Goal: Information Seeking & Learning: Learn about a topic

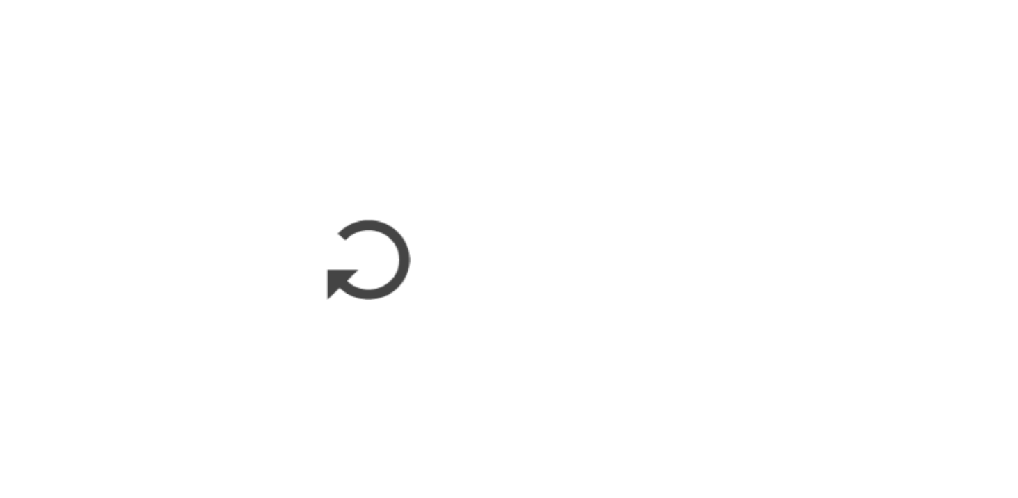
scroll to position [1438, 0]
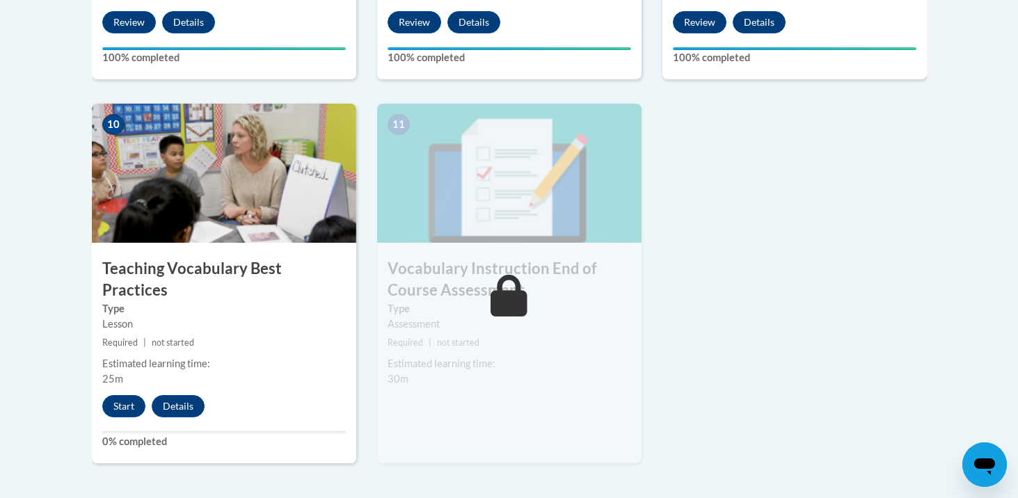
scroll to position [1520, 0]
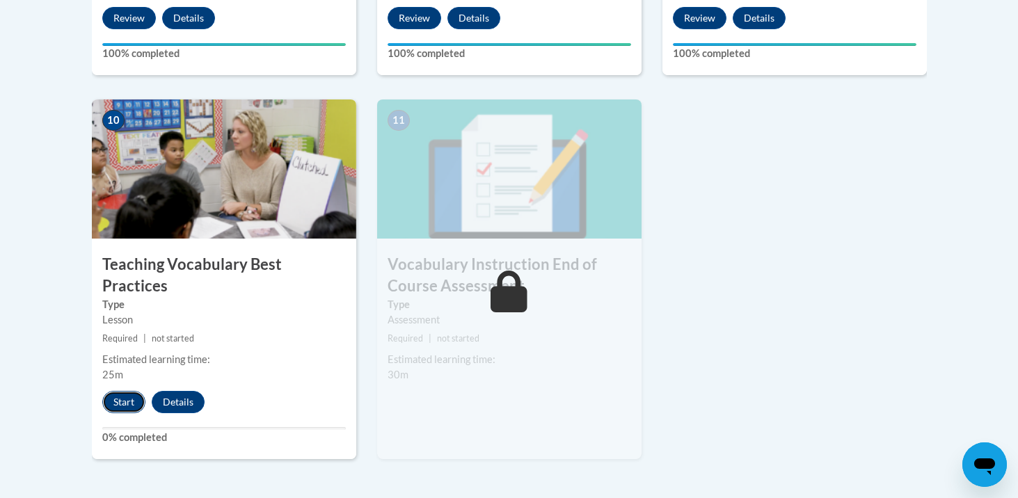
click at [120, 391] on button "Start" at bounding box center [123, 402] width 43 height 22
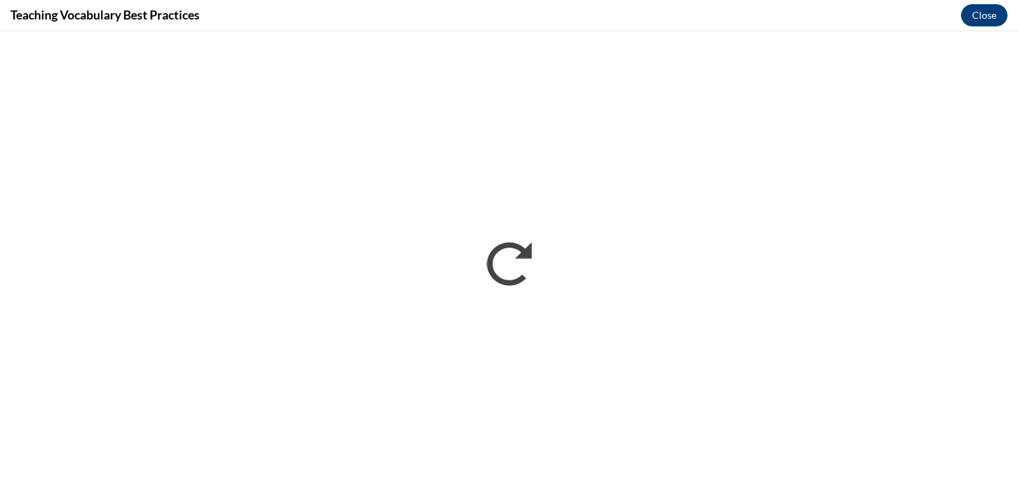
scroll to position [0, 0]
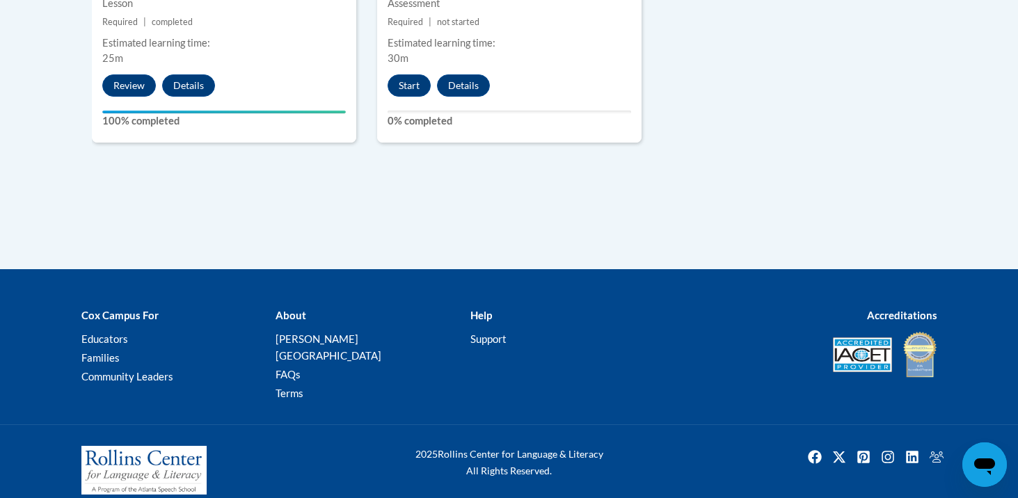
scroll to position [1704, 0]
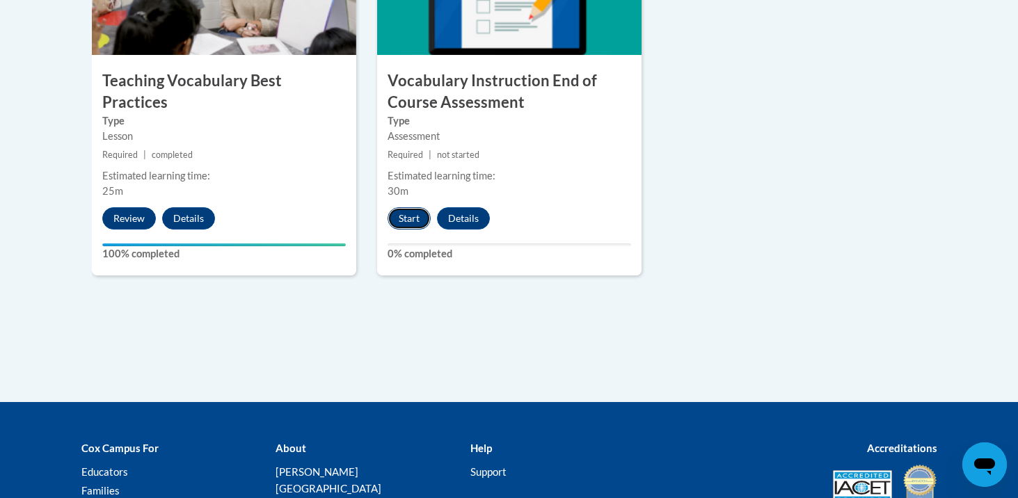
click at [413, 217] on button "Start" at bounding box center [409, 218] width 43 height 22
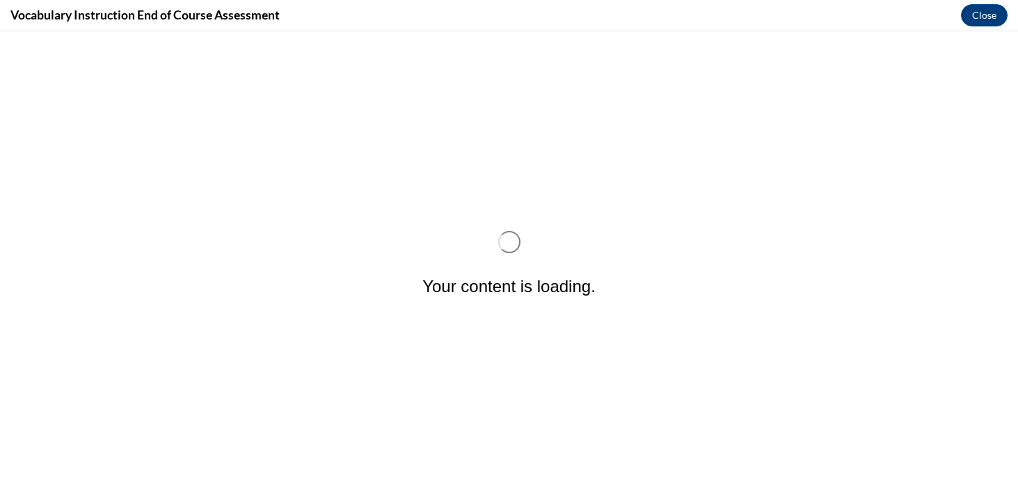
scroll to position [0, 0]
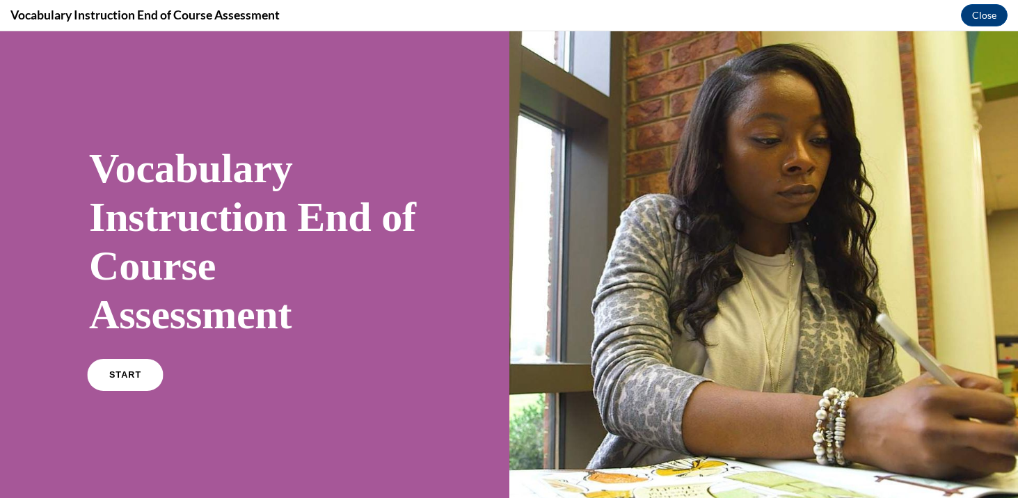
click at [132, 381] on link "START" at bounding box center [125, 375] width 76 height 32
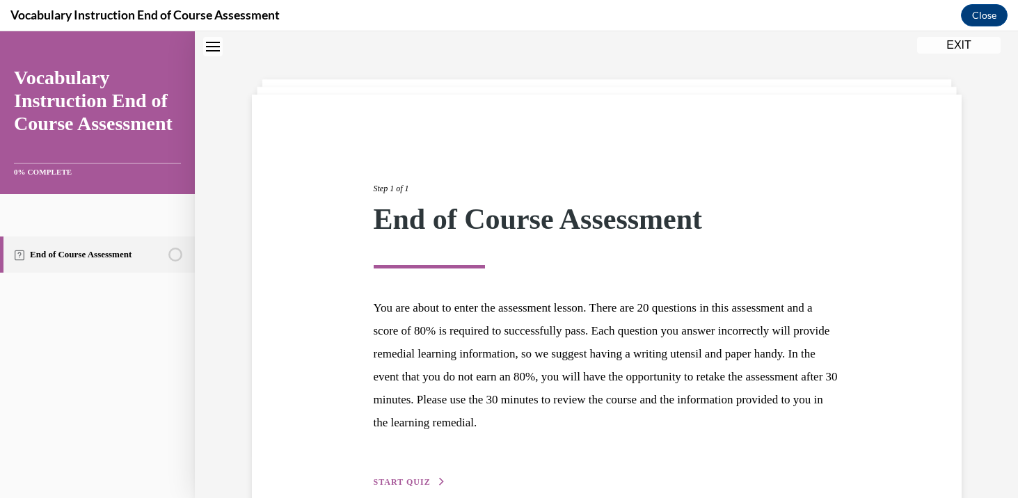
scroll to position [118, 0]
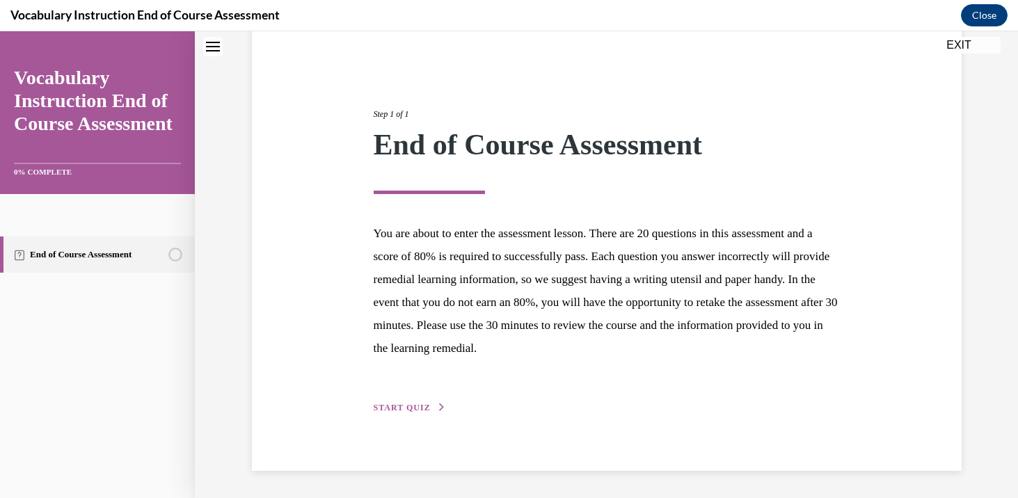
click at [421, 416] on div "Step 1 of 1 End of Course Assessment You are about to enter the assessment less…" at bounding box center [607, 245] width 710 height 451
click at [397, 406] on span "START QUIZ" at bounding box center [402, 408] width 57 height 10
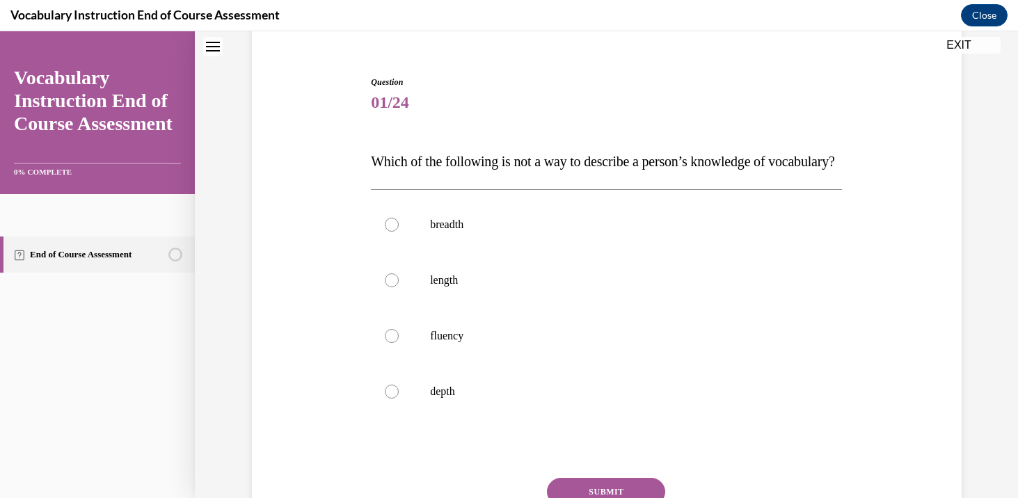
scroll to position [147, 0]
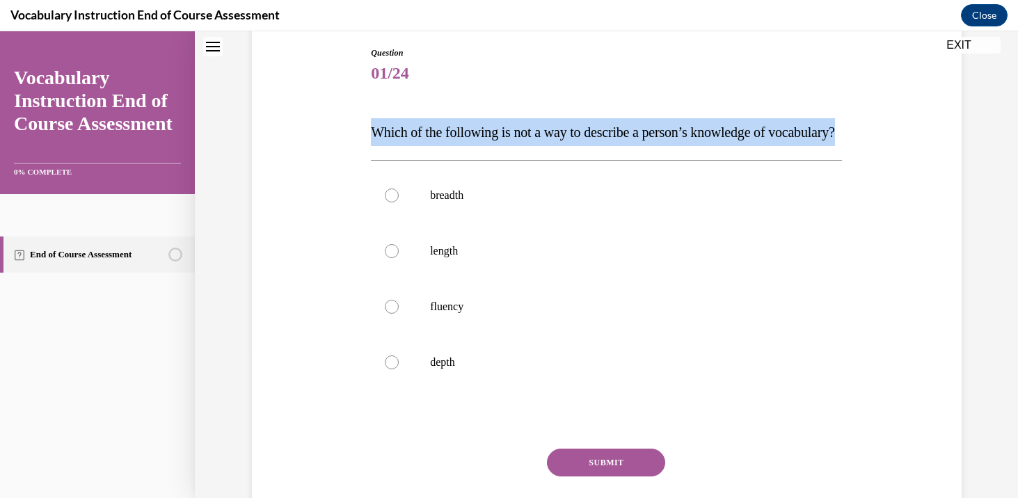
drag, startPoint x: 371, startPoint y: 131, endPoint x: 465, endPoint y: 161, distance: 98.6
click at [465, 146] on p "Which of the following is not a way to describe a person’s knowledge of vocabul…" at bounding box center [606, 132] width 471 height 28
click at [450, 203] on p "breadth" at bounding box center [618, 196] width 377 height 14
click at [399, 203] on input "breadth" at bounding box center [392, 196] width 14 height 14
radio input "true"
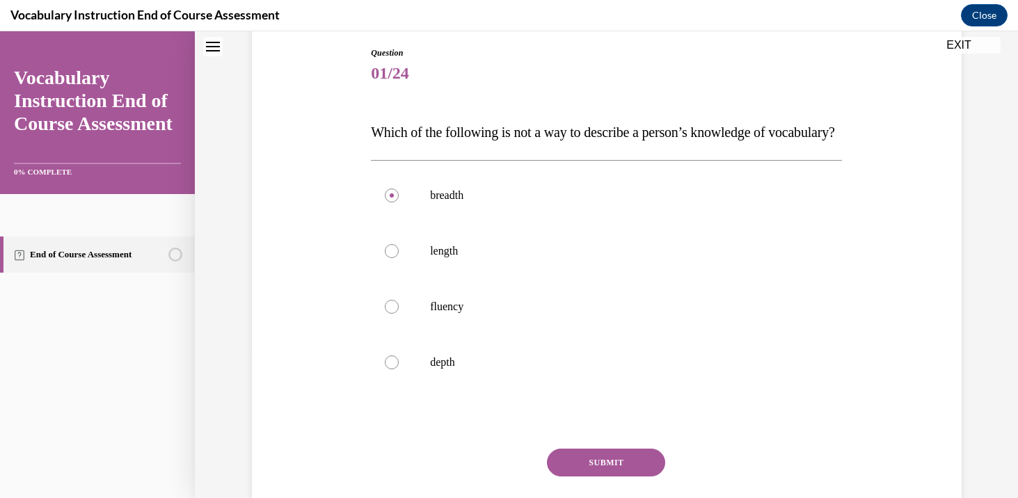
click at [614, 477] on button "SUBMIT" at bounding box center [606, 463] width 118 height 28
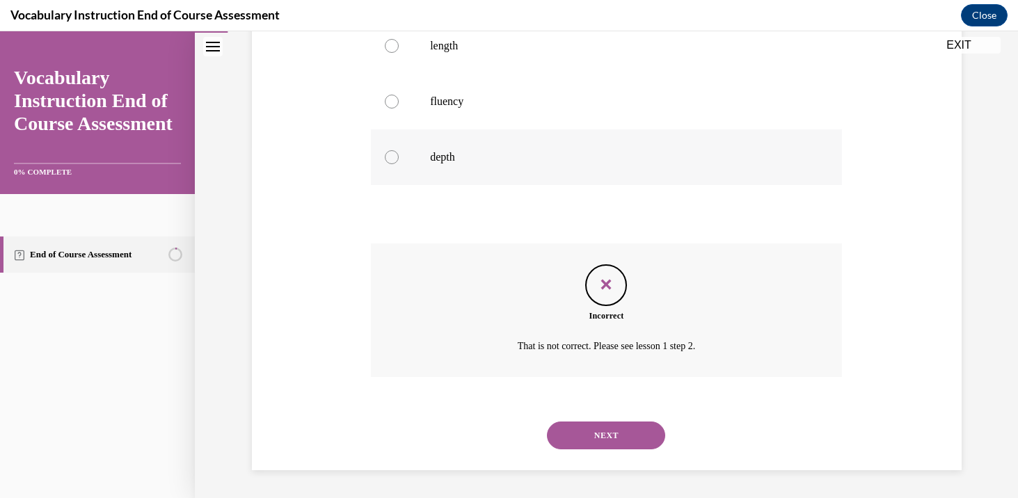
scroll to position [380, 0]
click at [603, 434] on button "NEXT" at bounding box center [606, 436] width 118 height 28
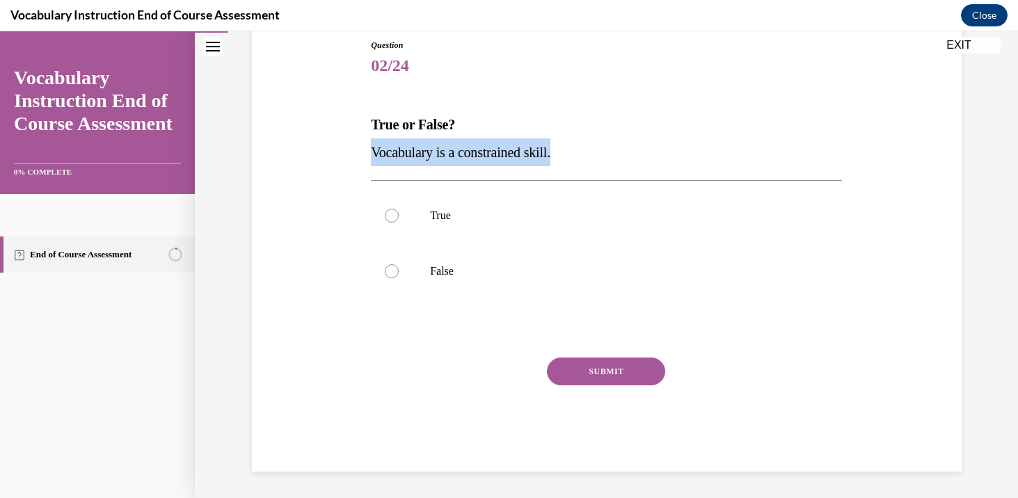
drag, startPoint x: 369, startPoint y: 152, endPoint x: 630, endPoint y: 152, distance: 261.0
click at [630, 152] on div "Question 02/24 True or False? Vocabulary is a constrained skill. True False Inc…" at bounding box center [606, 245] width 478 height 454
copy span "Vocabulary is a constrained skill."
click at [510, 256] on label "False" at bounding box center [606, 272] width 471 height 56
click at [399, 264] on input "False" at bounding box center [392, 271] width 14 height 14
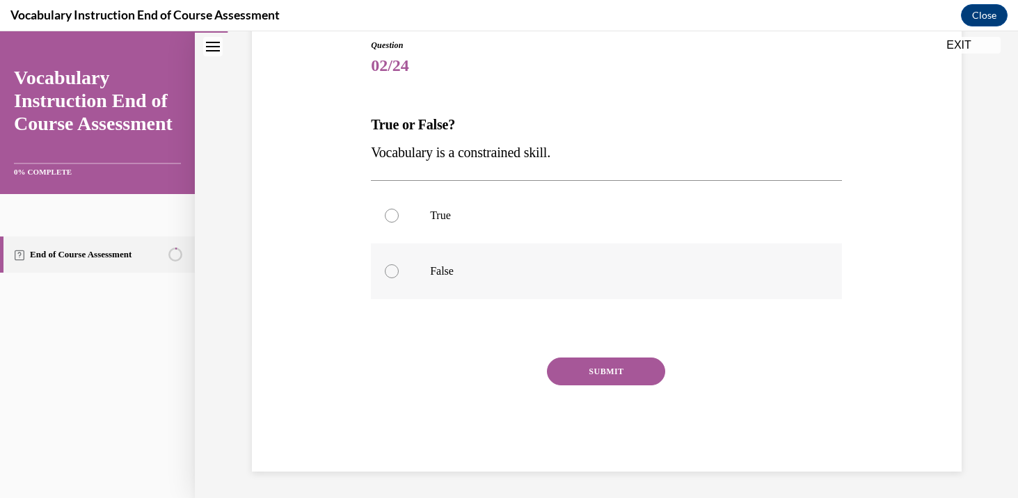
radio input "true"
click at [575, 367] on button "SUBMIT" at bounding box center [606, 372] width 118 height 28
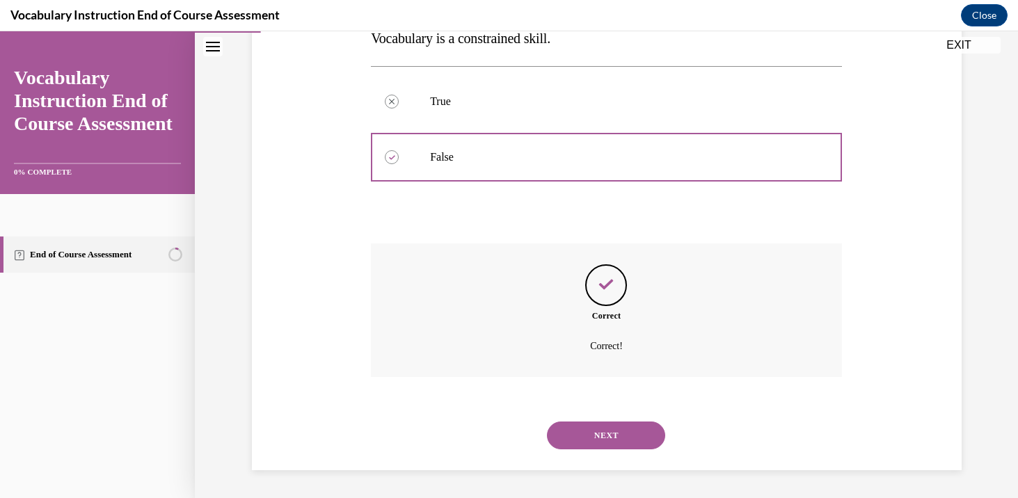
click at [614, 448] on button "NEXT" at bounding box center [606, 436] width 118 height 28
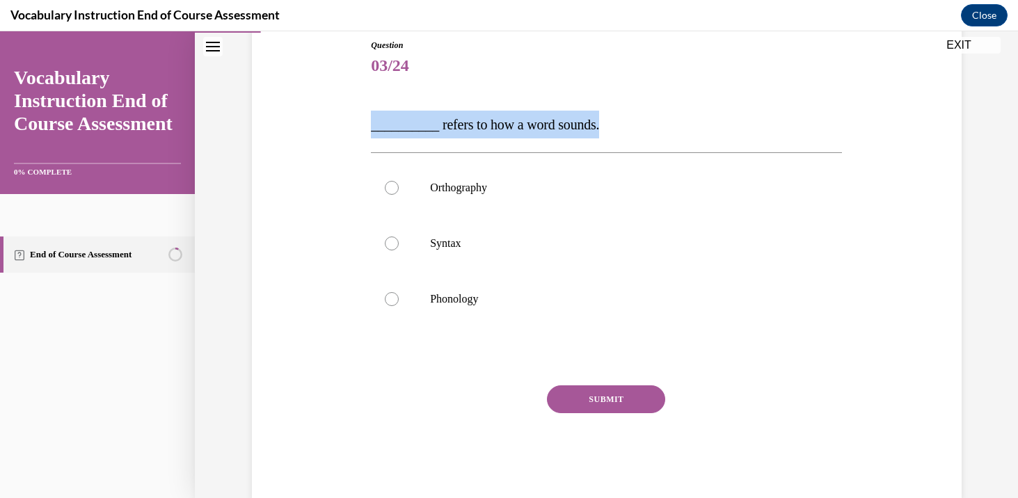
drag, startPoint x: 372, startPoint y: 132, endPoint x: 621, endPoint y: 136, distance: 249.2
click at [621, 136] on p "__________ refers to how a word sounds." at bounding box center [606, 125] width 471 height 28
copy span "__________ refers to how a word sounds."
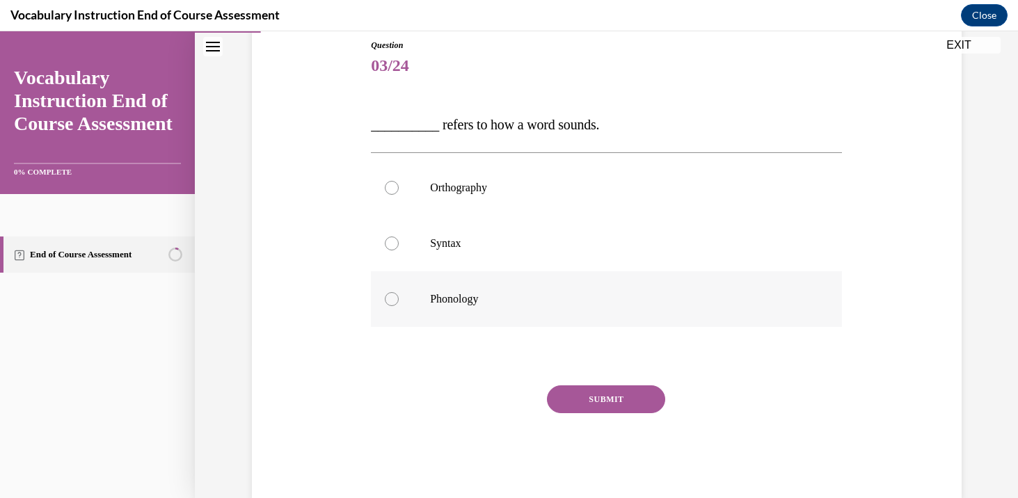
click at [580, 297] on p "Phonology" at bounding box center [618, 299] width 377 height 14
click at [399, 297] on input "Phonology" at bounding box center [392, 299] width 14 height 14
radio input "true"
click at [589, 406] on button "SUBMIT" at bounding box center [606, 400] width 118 height 28
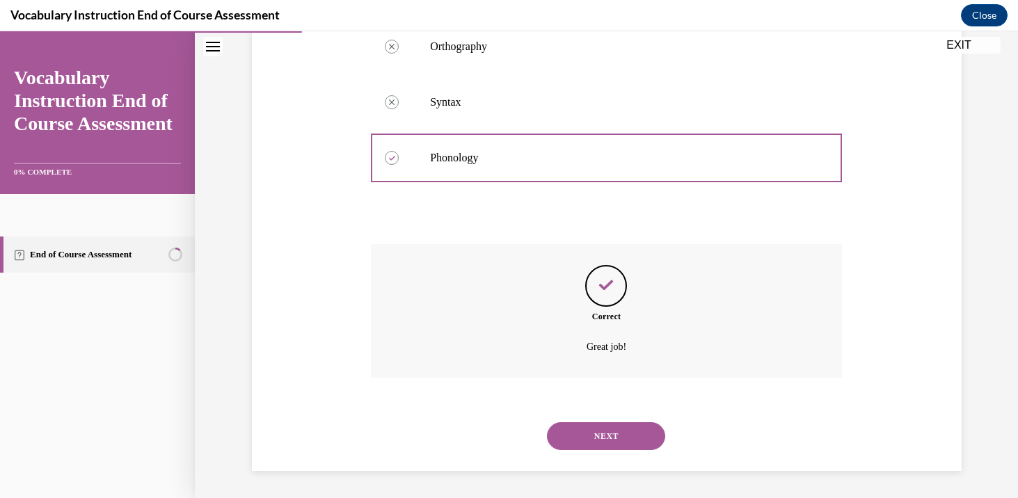
scroll to position [296, 0]
click at [602, 427] on button "NEXT" at bounding box center [606, 436] width 118 height 28
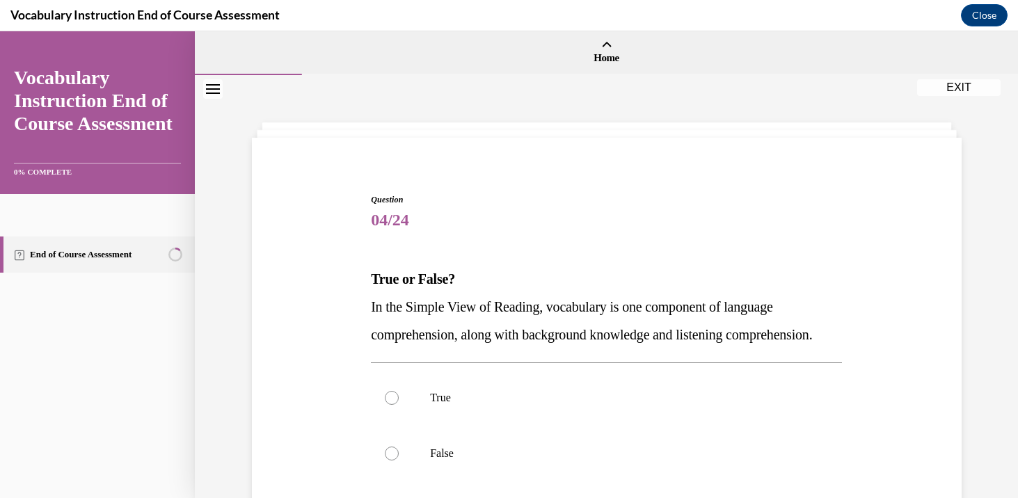
scroll to position [91, 0]
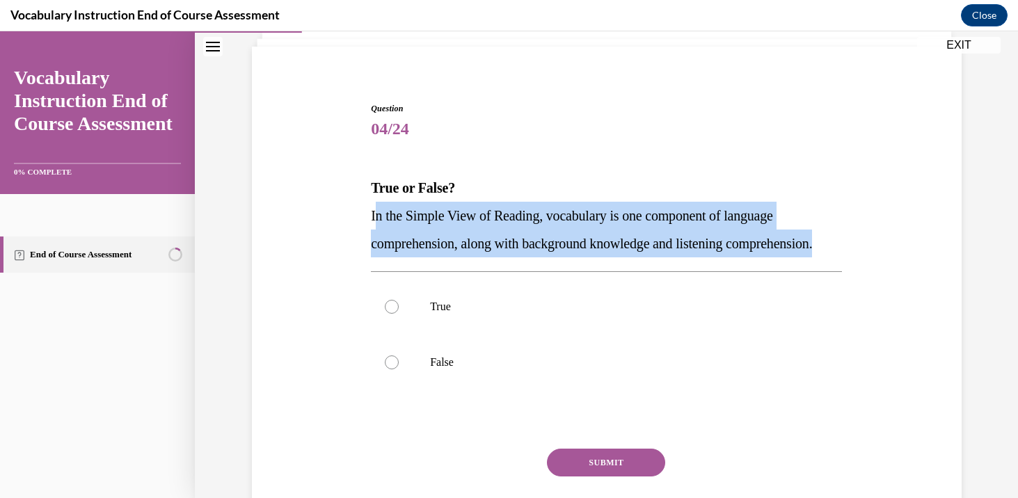
drag, startPoint x: 374, startPoint y: 216, endPoint x: 482, endPoint y: 273, distance: 121.1
click at [482, 257] on p "In the Simple View of Reading, vocabulary is one component of language comprehe…" at bounding box center [606, 230] width 471 height 56
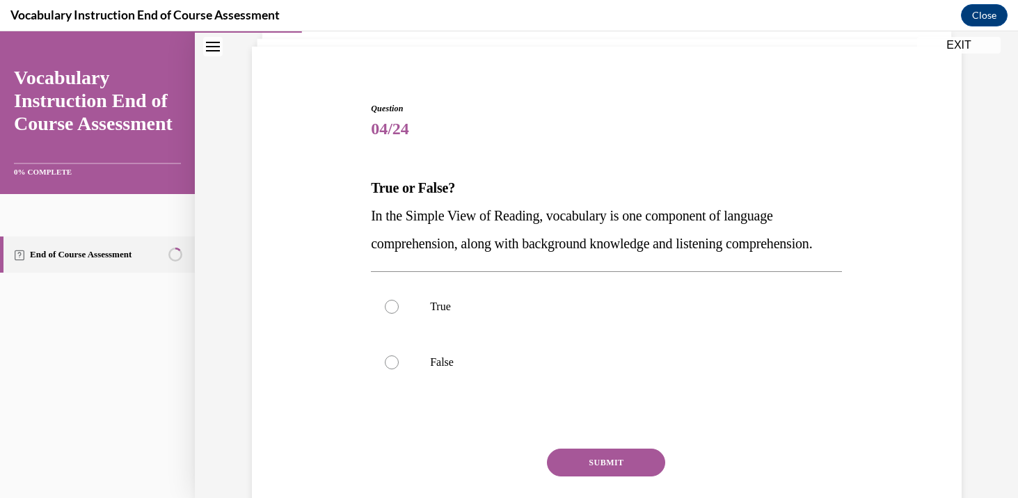
click at [459, 251] on span "In the Simple View of Reading, vocabulary is one component of language comprehe…" at bounding box center [591, 229] width 441 height 43
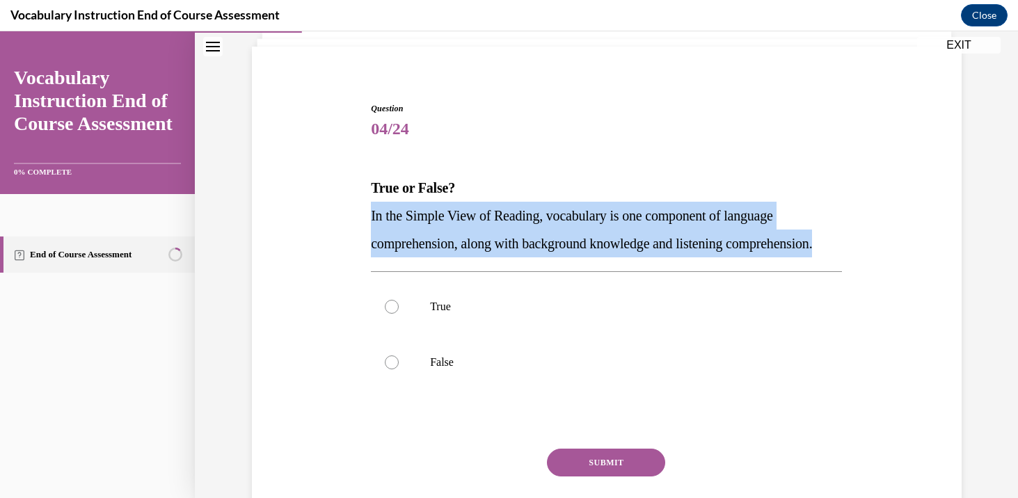
drag, startPoint x: 372, startPoint y: 217, endPoint x: 470, endPoint y: 275, distance: 113.9
click at [470, 257] on p "In the Simple View of Reading, vocabulary is one component of language comprehe…" at bounding box center [606, 230] width 471 height 56
copy span "In the Simple View of Reading, vocabulary is one component of language comprehe…"
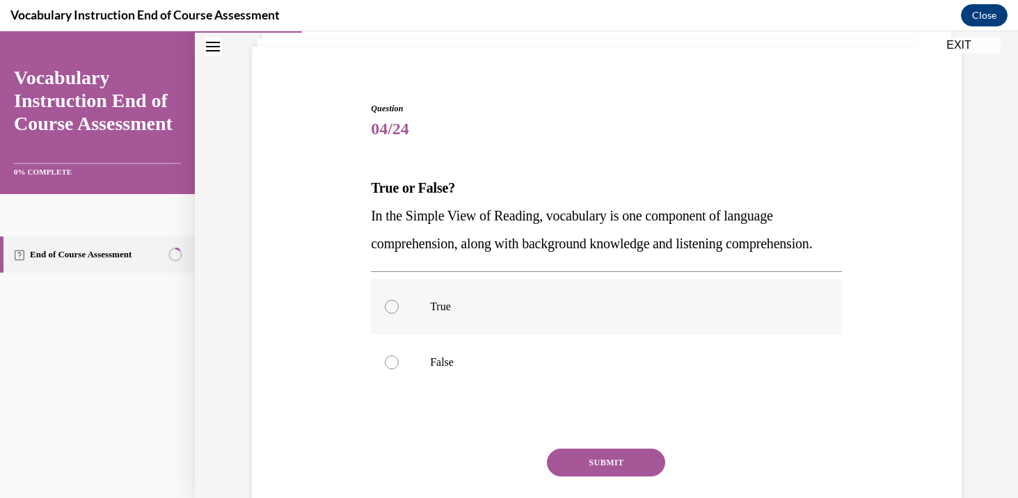
click at [470, 335] on label "True" at bounding box center [606, 307] width 471 height 56
click at [399, 314] on input "True" at bounding box center [392, 307] width 14 height 14
radio input "true"
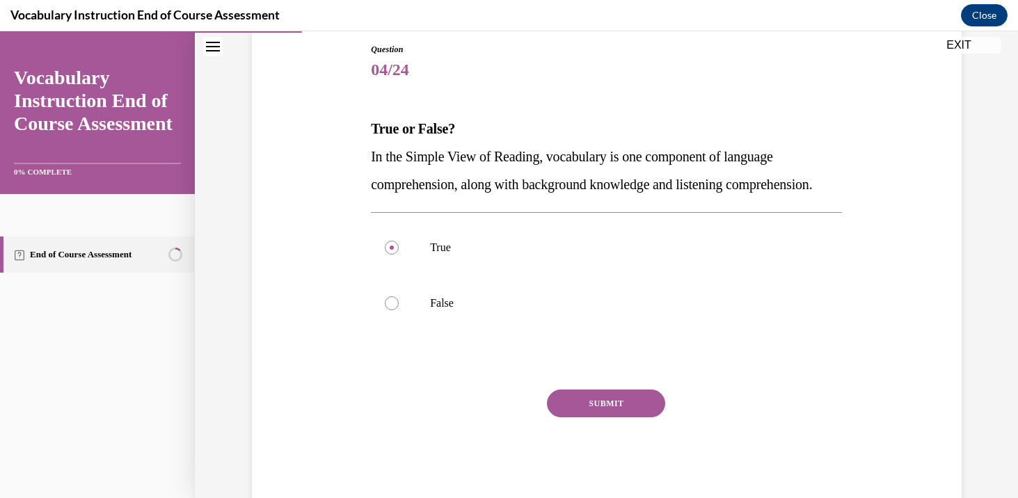
click at [595, 418] on button "SUBMIT" at bounding box center [606, 404] width 118 height 28
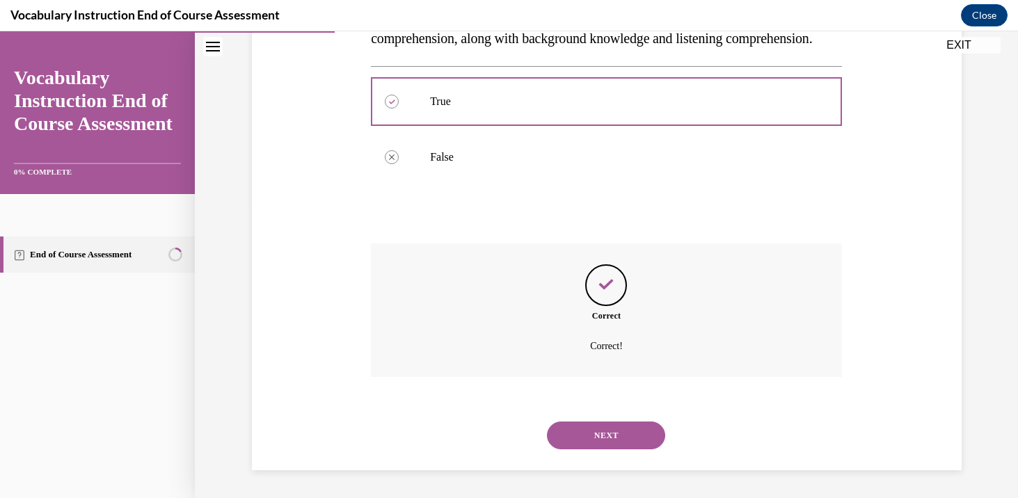
scroll to position [324, 0]
click at [631, 450] on div "NEXT" at bounding box center [606, 436] width 471 height 56
click at [620, 429] on button "NEXT" at bounding box center [606, 436] width 118 height 28
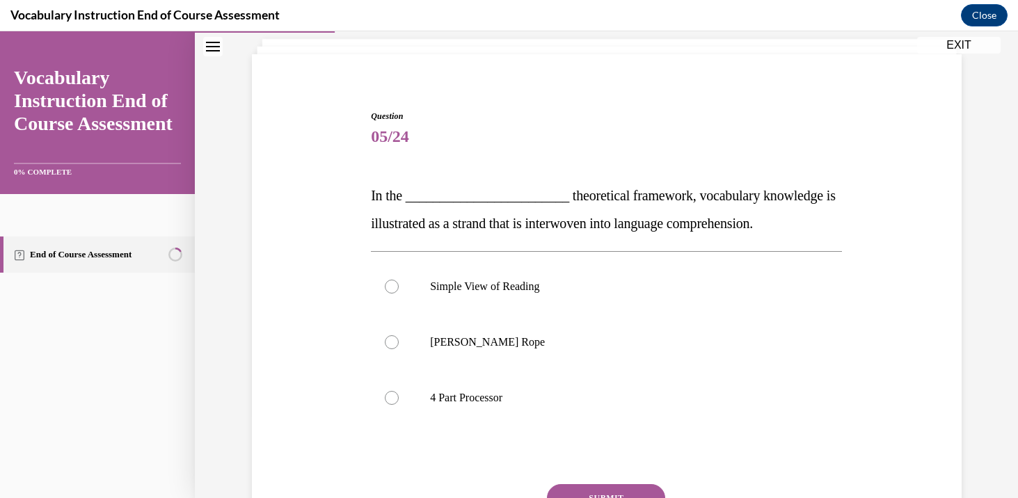
scroll to position [94, 0]
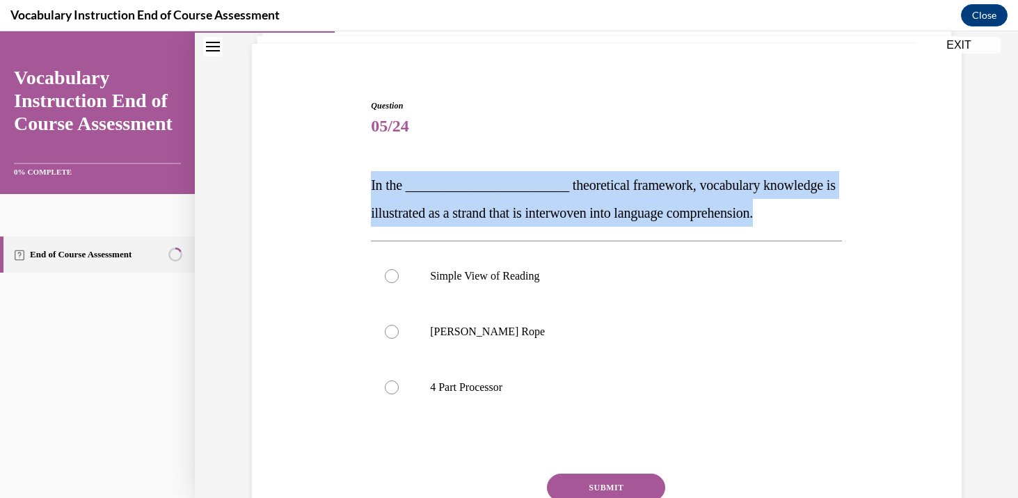
drag, startPoint x: 372, startPoint y: 186, endPoint x: 831, endPoint y: 221, distance: 459.9
click at [831, 221] on p "In the ________________________ theoretical framework, vocabulary knowledge is …" at bounding box center [606, 199] width 471 height 56
copy span "In the ________________________ theoretical framework, vocabulary knowledge is …"
click at [546, 324] on label "Scarborough's Rope" at bounding box center [606, 332] width 471 height 56
click at [399, 325] on input "Scarborough's Rope" at bounding box center [392, 332] width 14 height 14
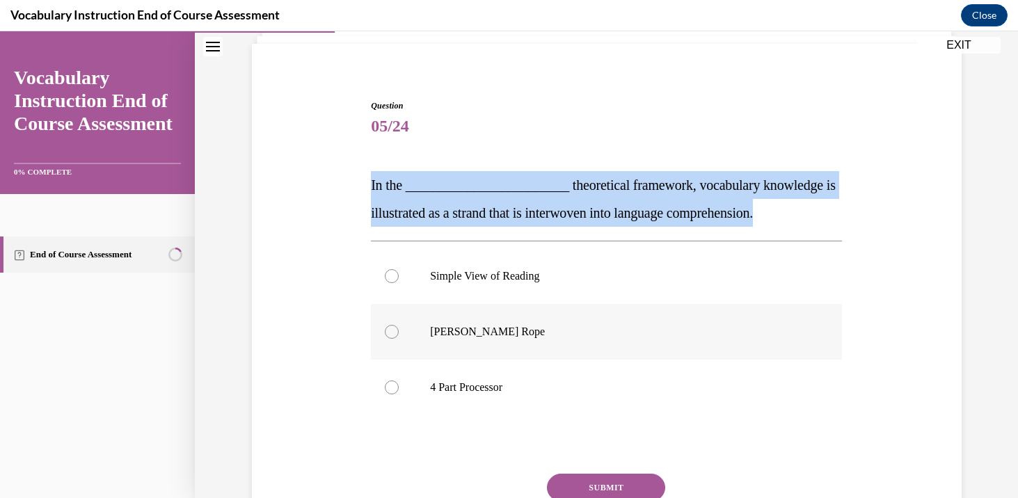
radio input "true"
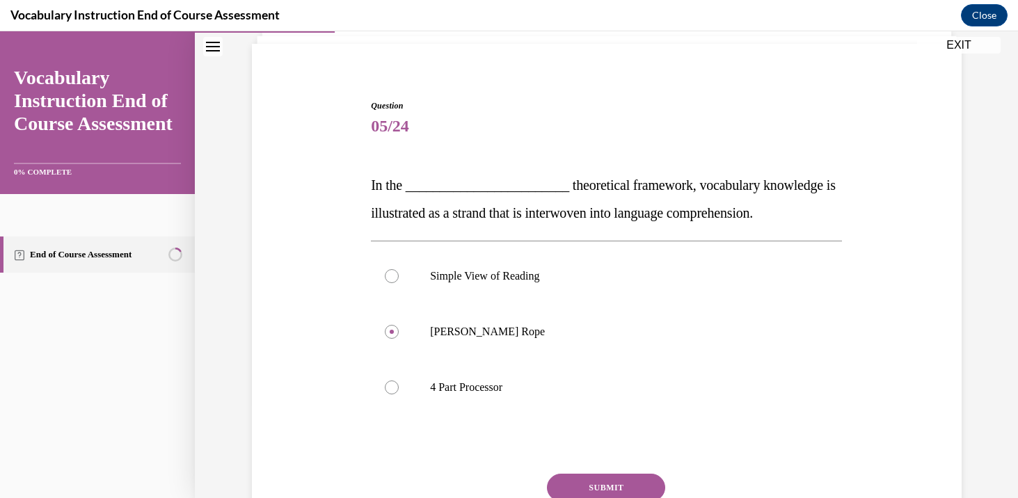
click at [603, 479] on button "SUBMIT" at bounding box center [606, 488] width 118 height 28
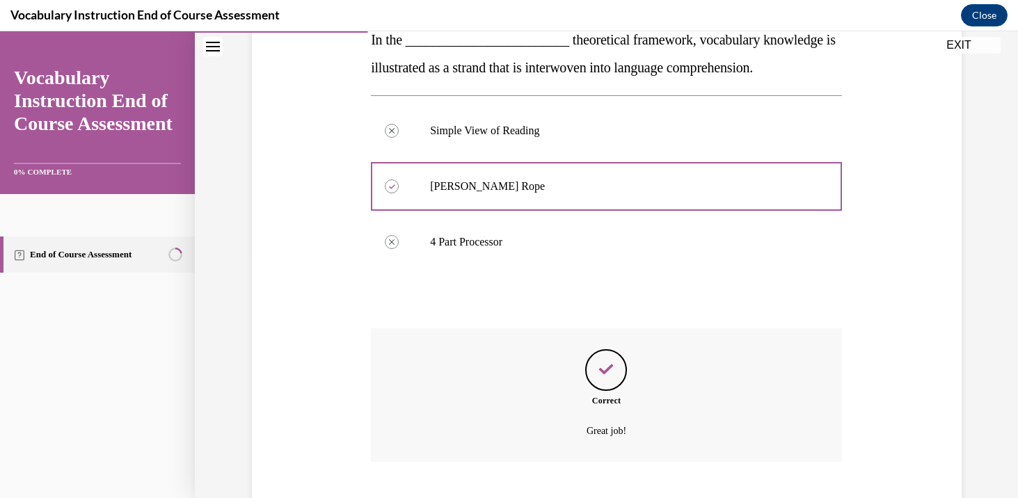
scroll to position [324, 0]
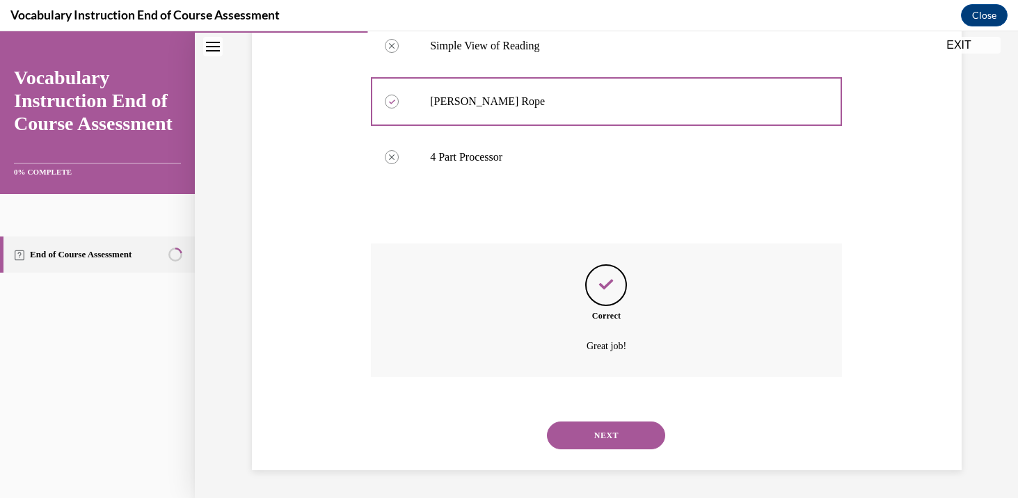
click at [608, 439] on button "NEXT" at bounding box center [606, 436] width 118 height 28
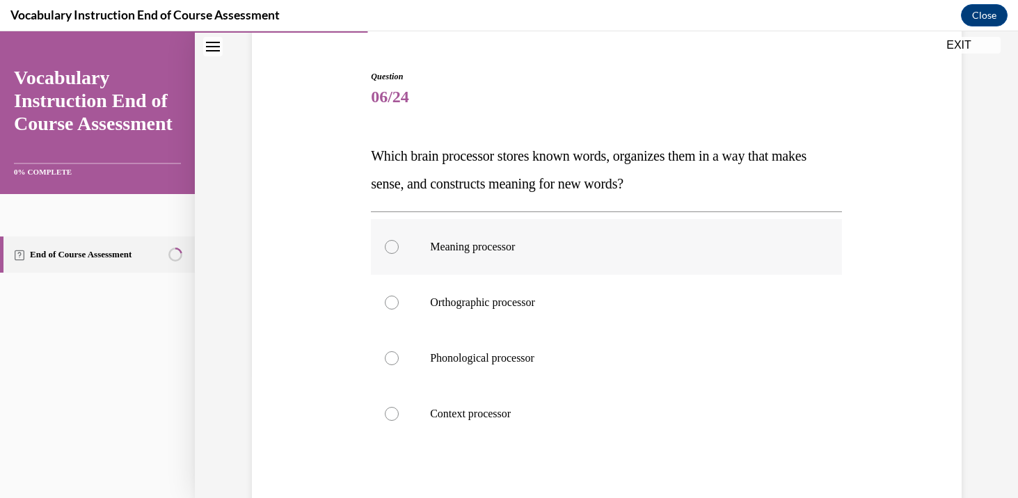
scroll to position [136, 0]
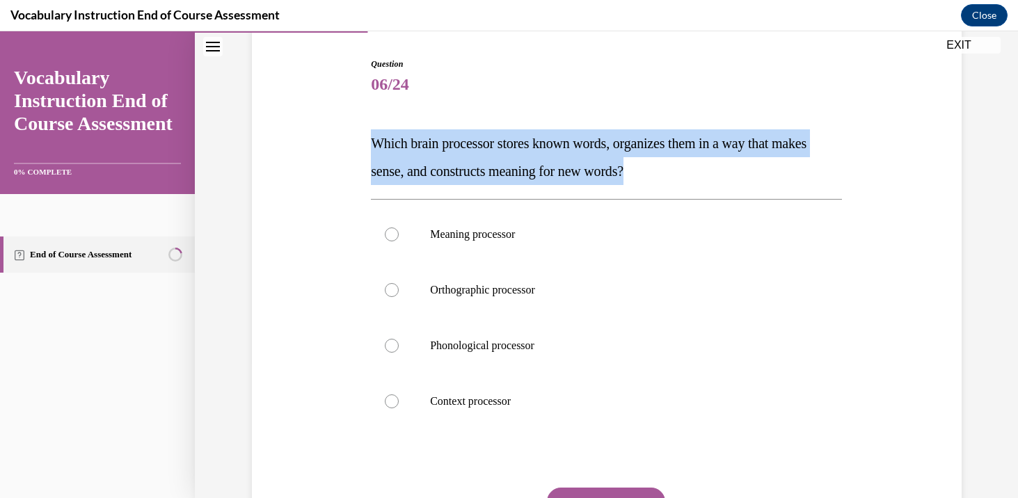
drag, startPoint x: 371, startPoint y: 142, endPoint x: 730, endPoint y: 181, distance: 361.2
click at [730, 181] on p "Which brain processor stores known words, organizes them in a way that makes se…" at bounding box center [606, 157] width 471 height 56
copy span "Which brain processor stores known words, organizes them in a way that makes se…"
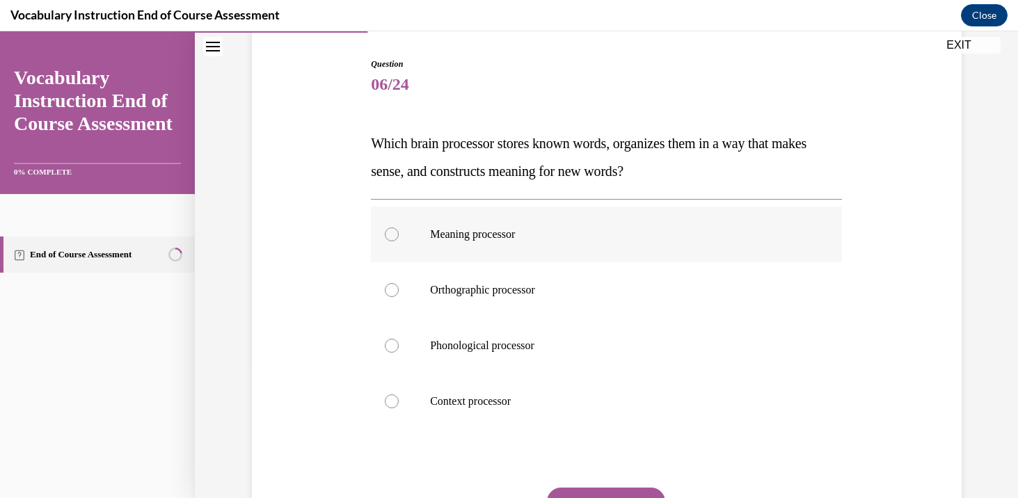
click at [659, 246] on label "Meaning processor" at bounding box center [606, 235] width 471 height 56
click at [399, 241] on input "Meaning processor" at bounding box center [392, 235] width 14 height 14
radio input "true"
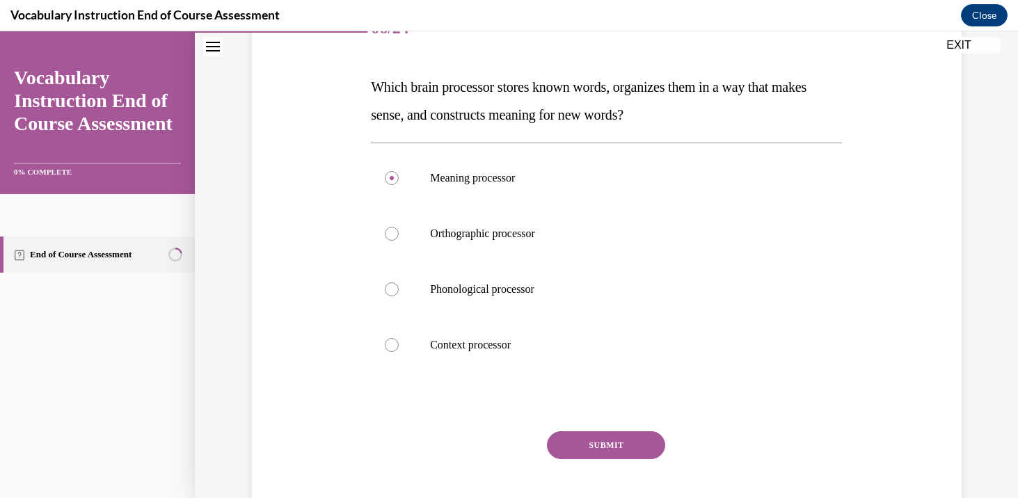
click at [640, 450] on button "SUBMIT" at bounding box center [606, 445] width 118 height 28
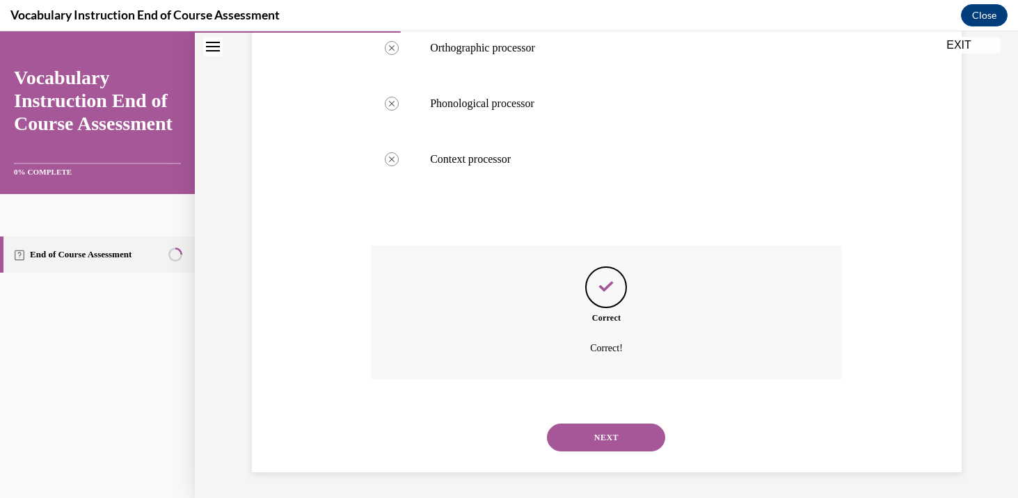
scroll to position [380, 0]
click at [614, 456] on div "NEXT" at bounding box center [606, 436] width 471 height 56
click at [610, 440] on button "NEXT" at bounding box center [606, 436] width 118 height 28
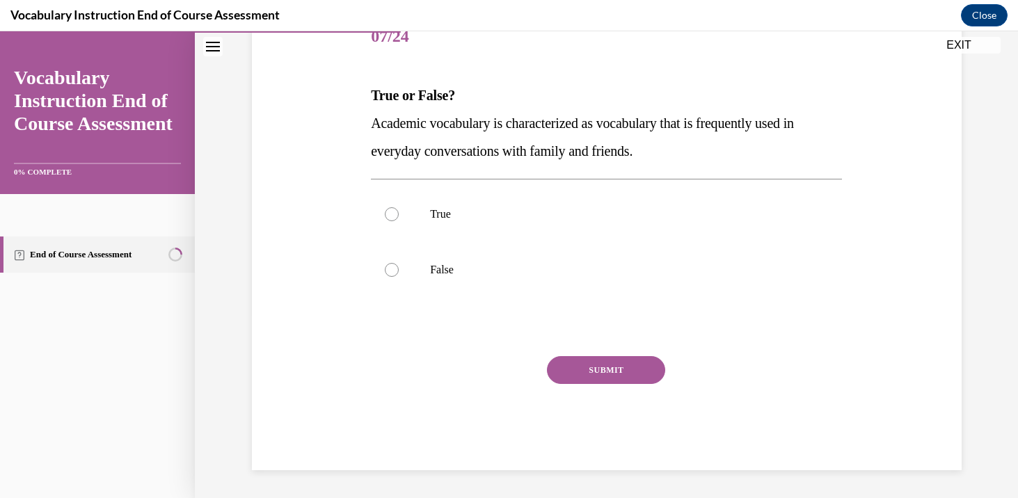
scroll to position [154, 0]
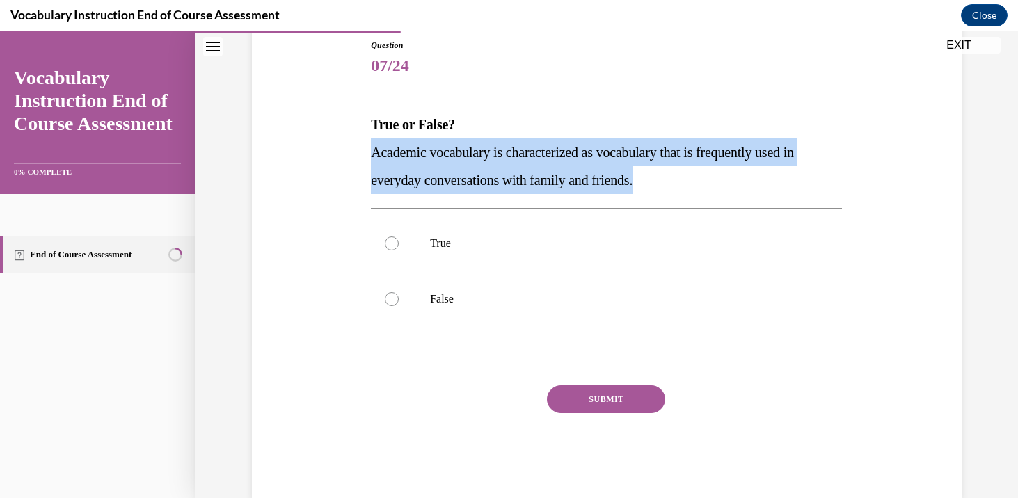
drag, startPoint x: 371, startPoint y: 151, endPoint x: 704, endPoint y: 171, distance: 333.2
click at [705, 172] on p "Academic vocabulary is characterized as vocabulary that is frequently used in e…" at bounding box center [606, 166] width 471 height 56
copy span "Academic vocabulary is characterized as vocabulary that is frequently used in e…"
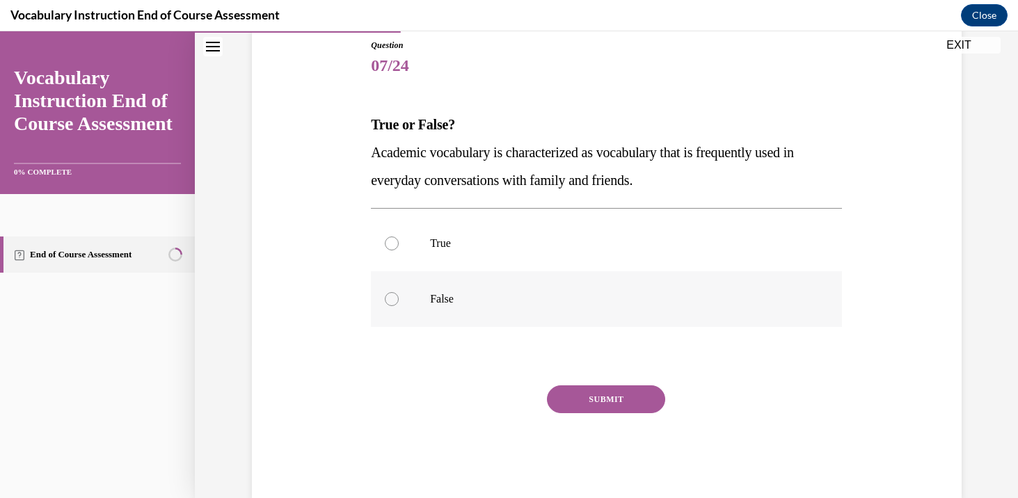
click at [476, 296] on p "False" at bounding box center [618, 299] width 377 height 14
click at [399, 296] on input "False" at bounding box center [392, 299] width 14 height 14
radio input "true"
click at [589, 407] on button "SUBMIT" at bounding box center [606, 400] width 118 height 28
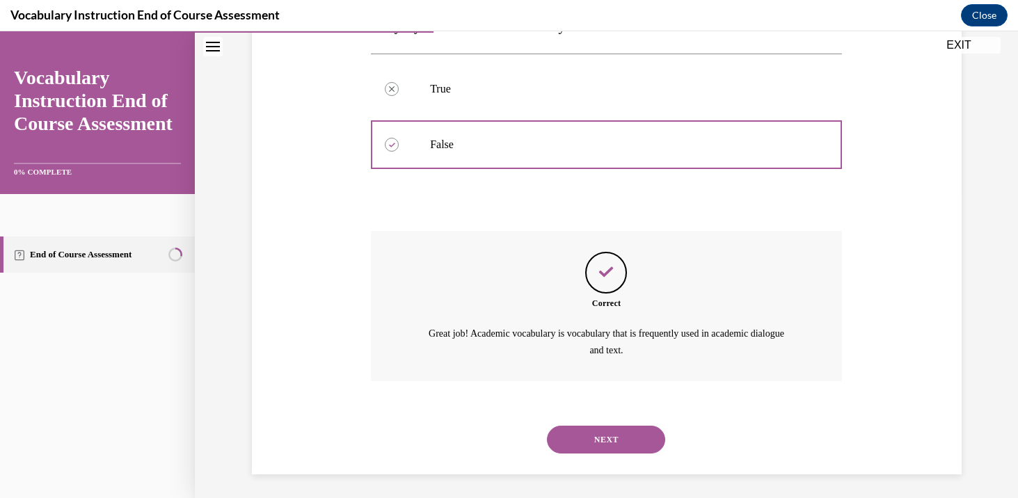
scroll to position [312, 0]
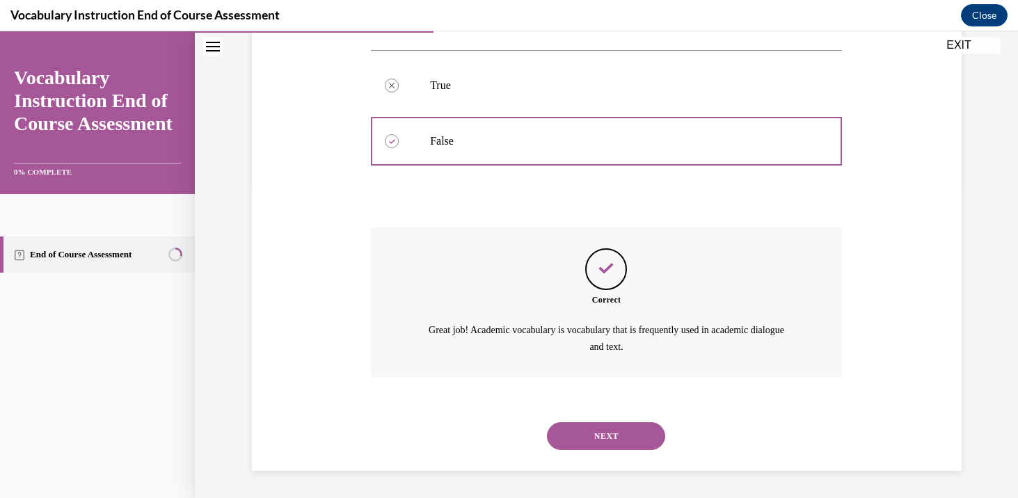
click at [600, 446] on button "NEXT" at bounding box center [606, 436] width 118 height 28
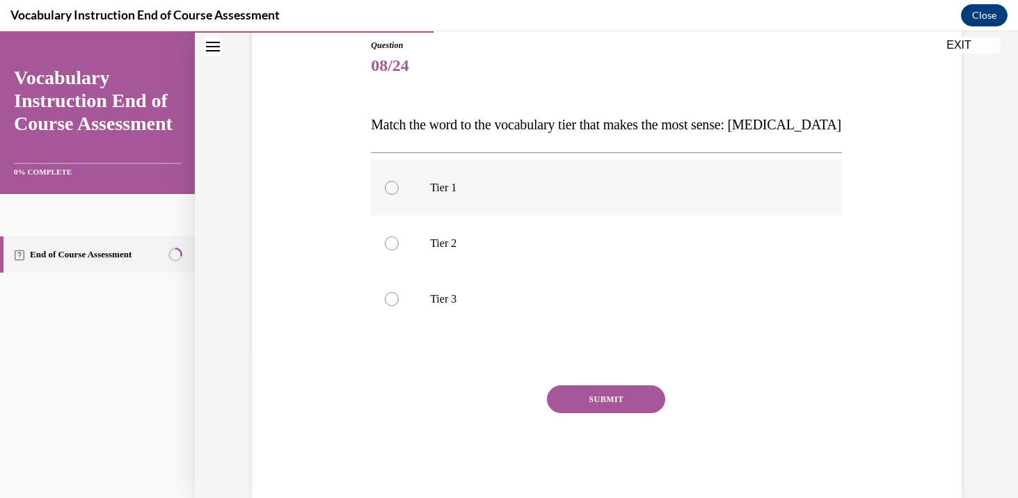
scroll to position [184, 0]
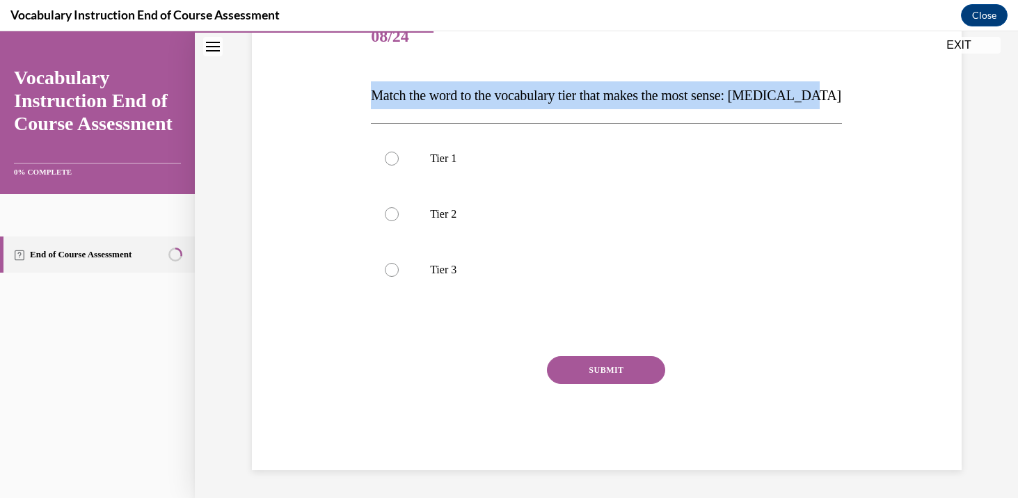
drag, startPoint x: 372, startPoint y: 122, endPoint x: 849, endPoint y: 95, distance: 477.5
click at [852, 96] on div "Question 08/24 Match the word to the vocabulary tier that makes the most sense:…" at bounding box center [606, 219] width 717 height 502
copy span "Match the word to the vocabulary tier that makes the most sense: anaphylaxis"
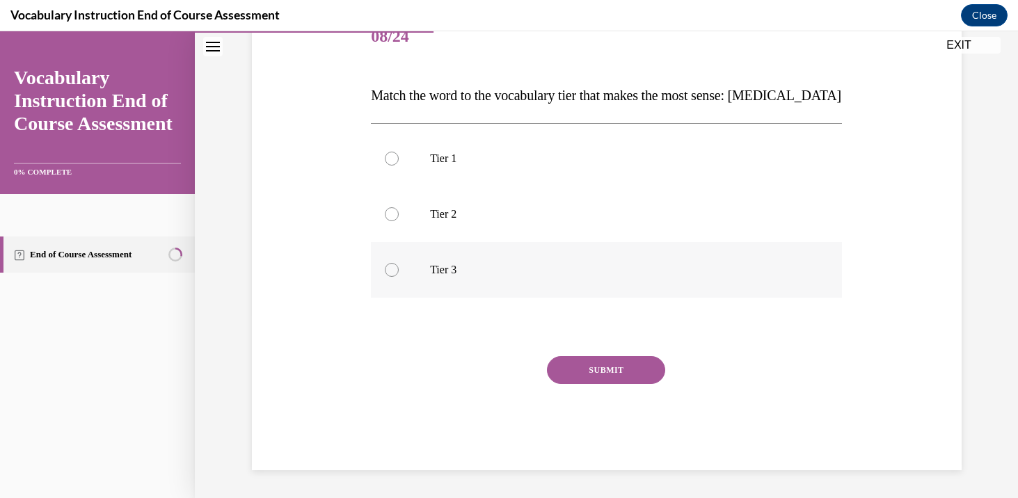
click at [539, 271] on p "Tier 3" at bounding box center [618, 270] width 377 height 14
click at [399, 271] on input "Tier 3" at bounding box center [392, 270] width 14 height 14
radio input "true"
click at [608, 369] on button "SUBMIT" at bounding box center [606, 370] width 118 height 28
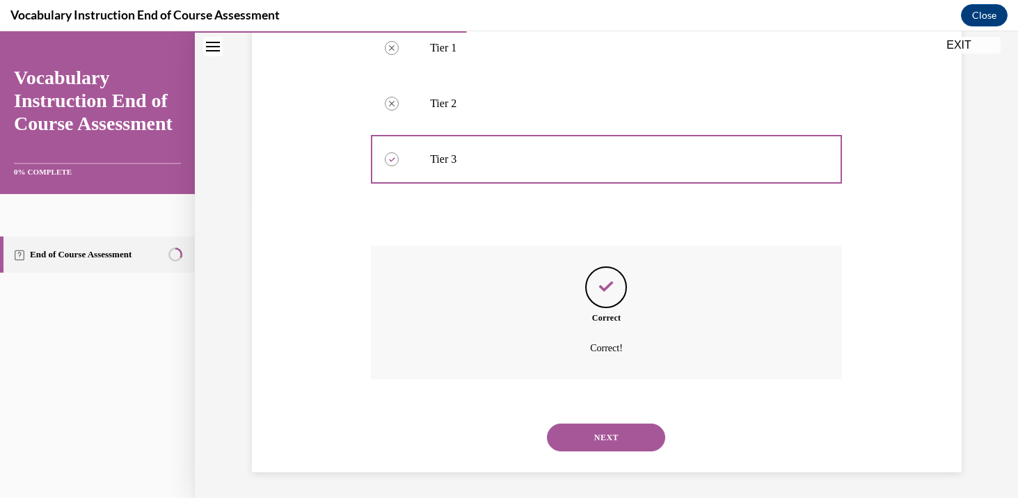
scroll to position [296, 0]
click at [595, 442] on button "NEXT" at bounding box center [606, 436] width 118 height 28
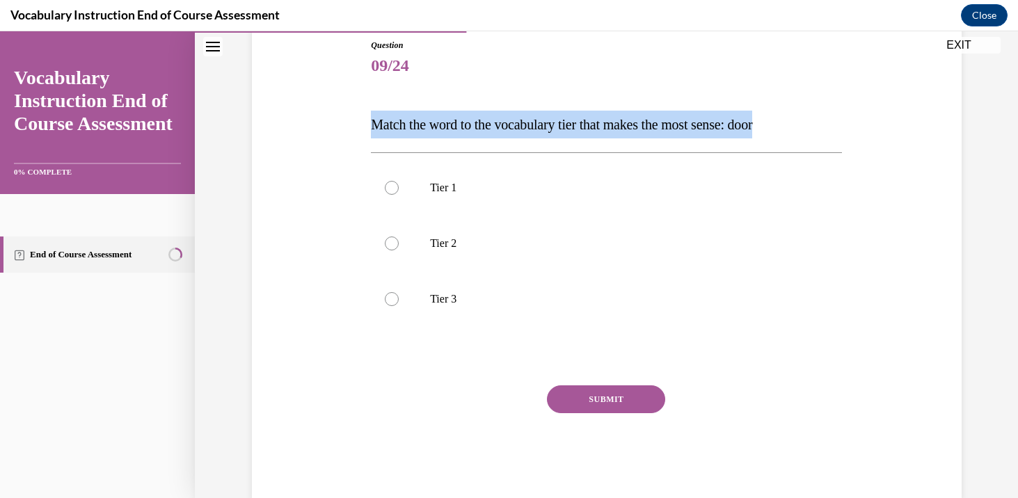
drag, startPoint x: 371, startPoint y: 125, endPoint x: 854, endPoint y: 120, distance: 483.0
click at [854, 120] on div "Question 09/24 Match the word to the vocabulary tier that makes the most sense:…" at bounding box center [606, 248] width 717 height 502
copy span "Match the word to the vocabulary tier that makes the most sense: door"
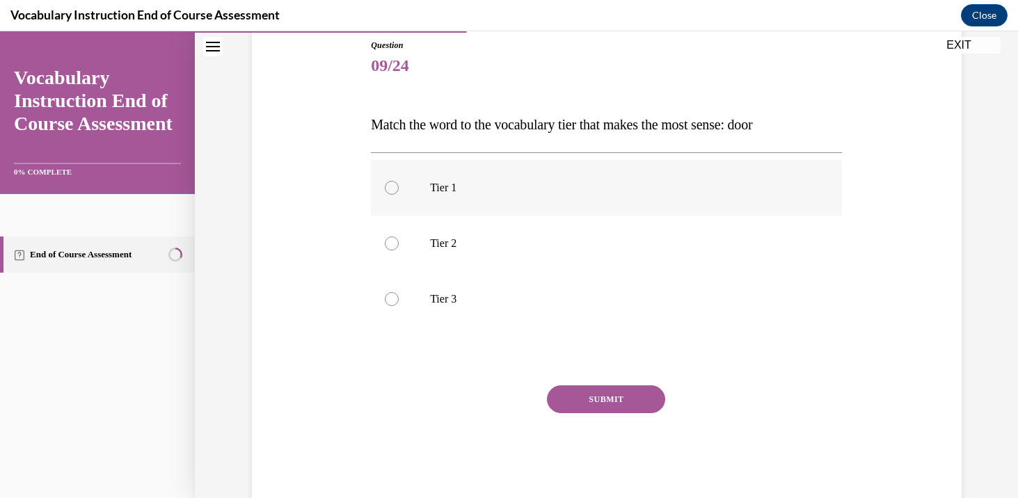
click at [573, 200] on label "Tier 1" at bounding box center [606, 188] width 471 height 56
click at [399, 195] on input "Tier 1" at bounding box center [392, 188] width 14 height 14
radio input "true"
click at [605, 396] on button "SUBMIT" at bounding box center [606, 400] width 118 height 28
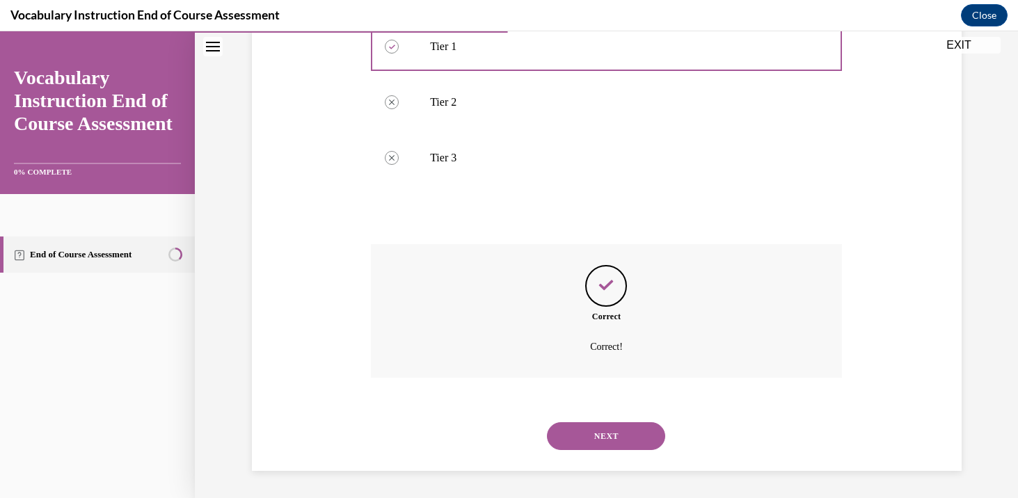
scroll to position [296, 0]
click at [636, 443] on button "NEXT" at bounding box center [606, 436] width 118 height 28
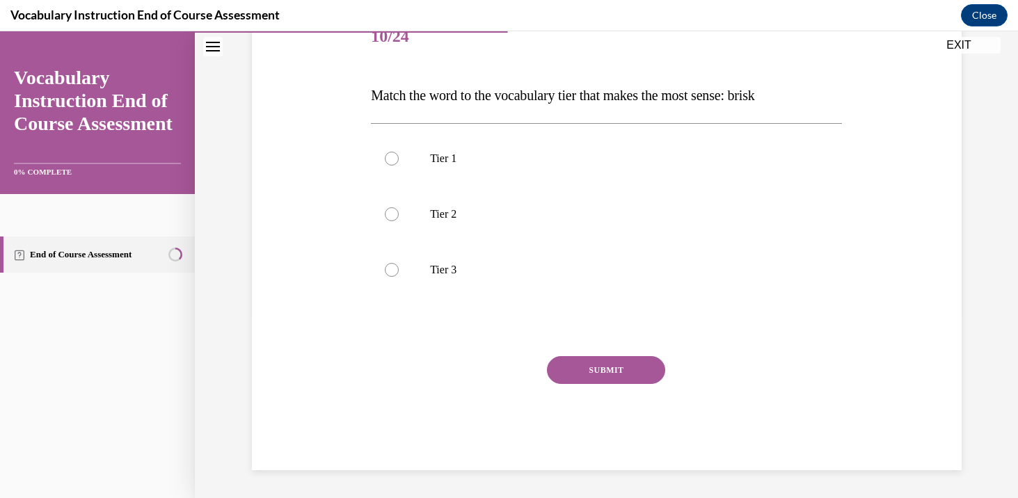
scroll to position [154, 0]
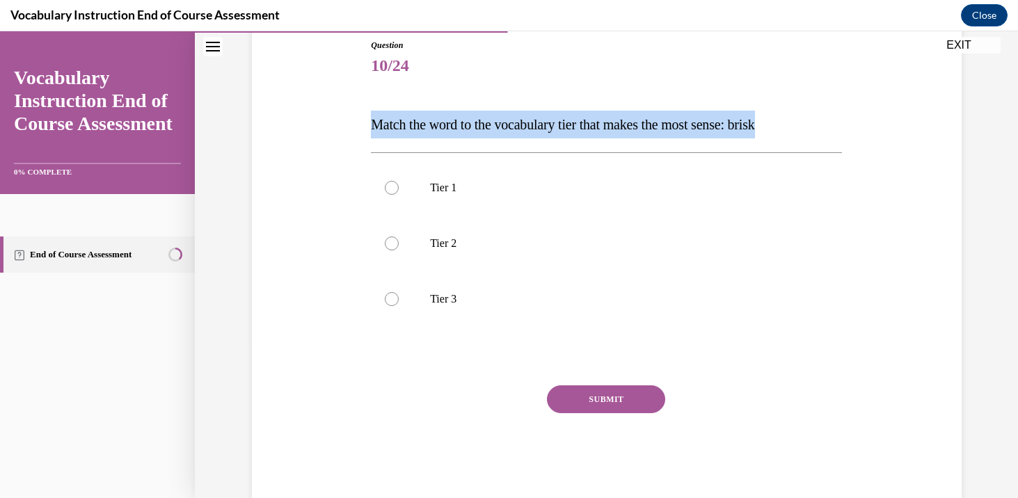
drag, startPoint x: 368, startPoint y: 125, endPoint x: 819, endPoint y: 123, distance: 450.9
click at [819, 123] on div "Question 10/24 Match the word to the vocabulary tier that makes the most sense:…" at bounding box center [606, 259] width 478 height 482
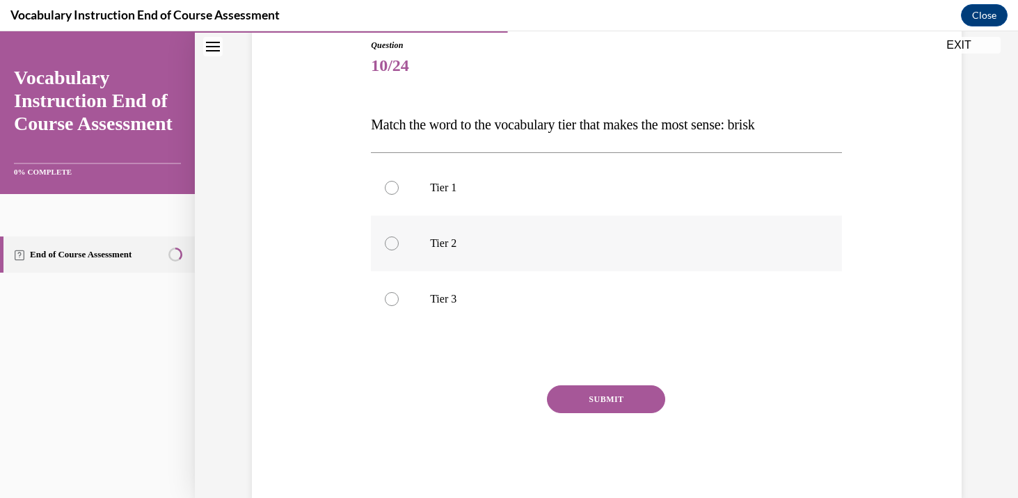
click at [473, 259] on label "Tier 2" at bounding box center [606, 244] width 471 height 56
click at [399, 251] on input "Tier 2" at bounding box center [392, 244] width 14 height 14
radio input "true"
click at [605, 392] on button "SUBMIT" at bounding box center [606, 400] width 118 height 28
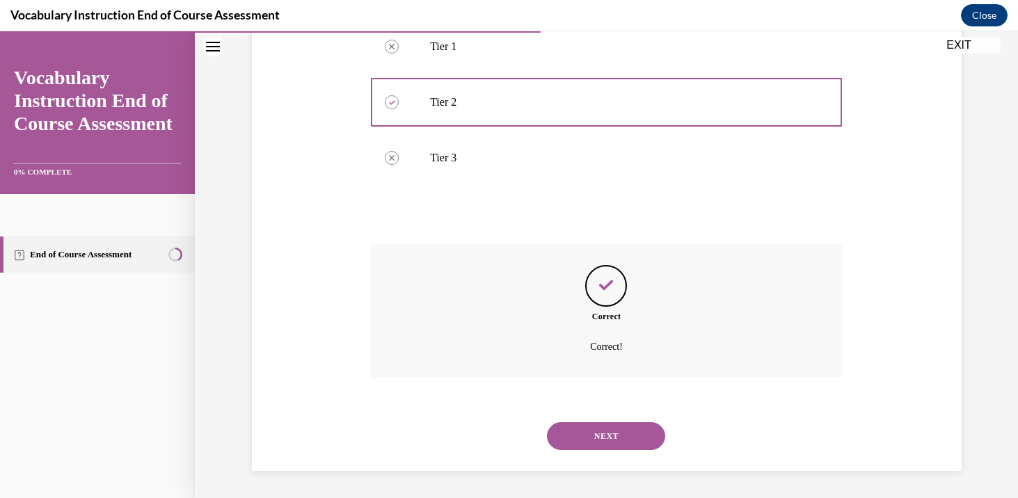
scroll to position [296, 0]
click at [612, 437] on button "NEXT" at bounding box center [606, 436] width 118 height 28
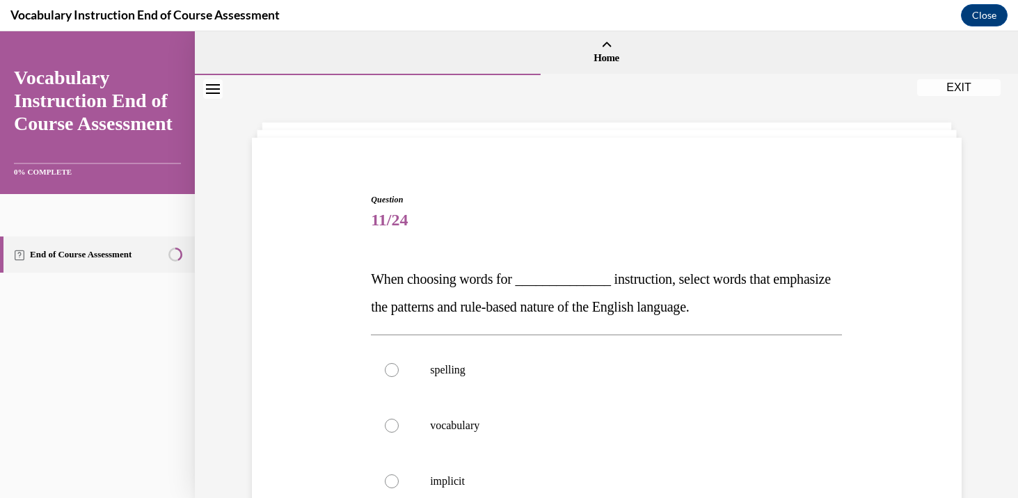
scroll to position [114, 0]
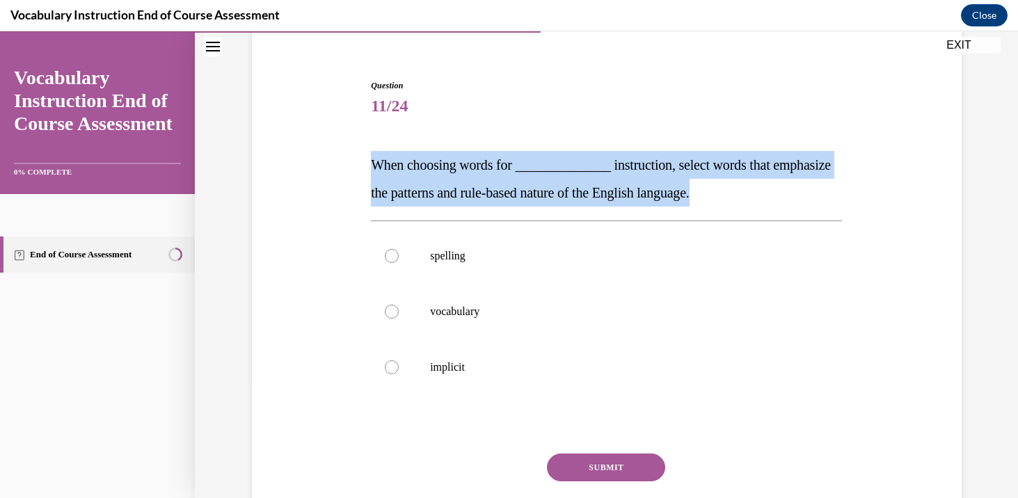
drag, startPoint x: 370, startPoint y: 164, endPoint x: 801, endPoint y: 190, distance: 432.2
click at [801, 190] on div "Question 11/24 When choosing words for ______________ instruction, select words…" at bounding box center [606, 312] width 478 height 509
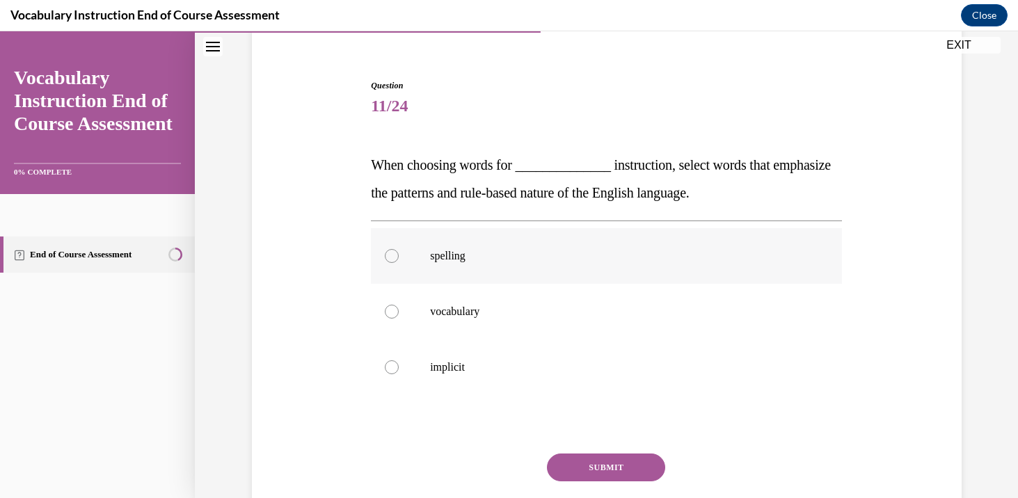
click at [571, 257] on p "spelling" at bounding box center [618, 256] width 377 height 14
click at [399, 257] on input "spelling" at bounding box center [392, 256] width 14 height 14
radio input "true"
click at [619, 466] on button "SUBMIT" at bounding box center [606, 468] width 118 height 28
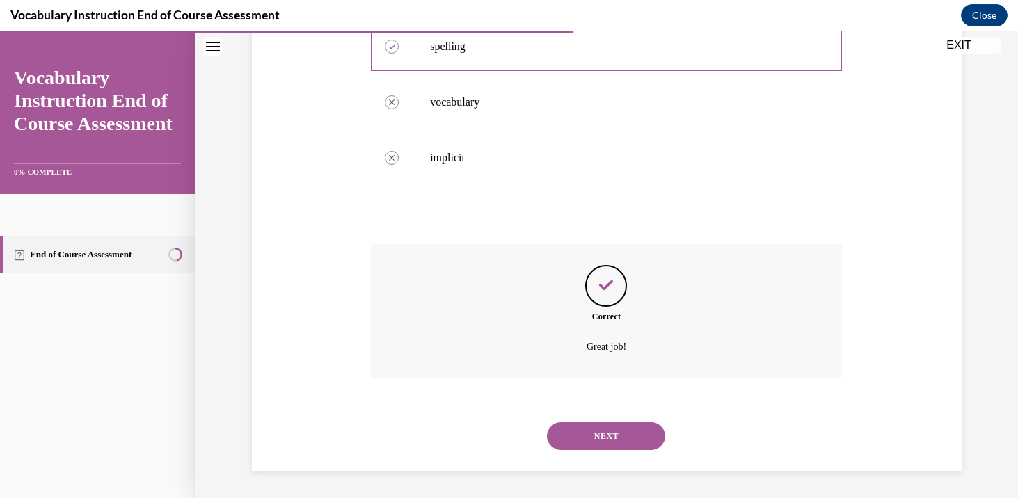
scroll to position [324, 0]
click at [614, 441] on button "NEXT" at bounding box center [606, 436] width 118 height 28
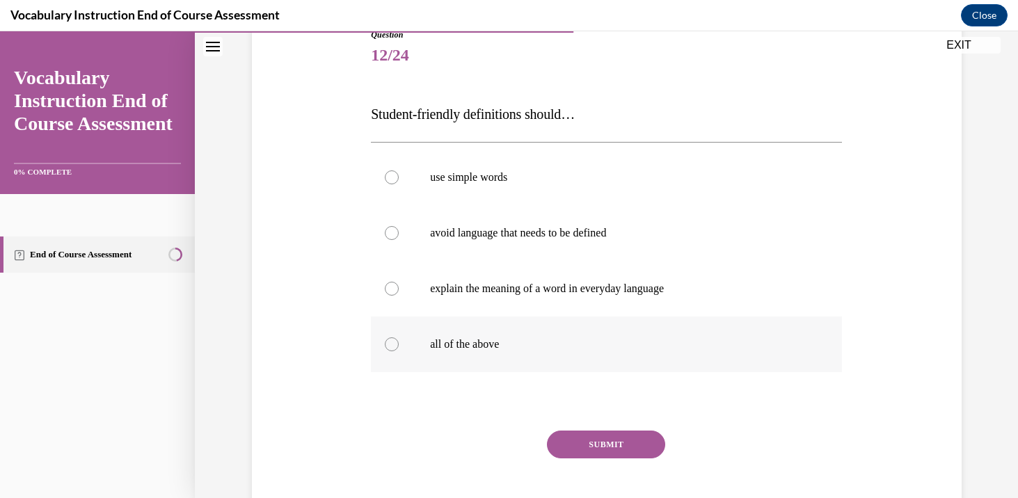
scroll to position [166, 0]
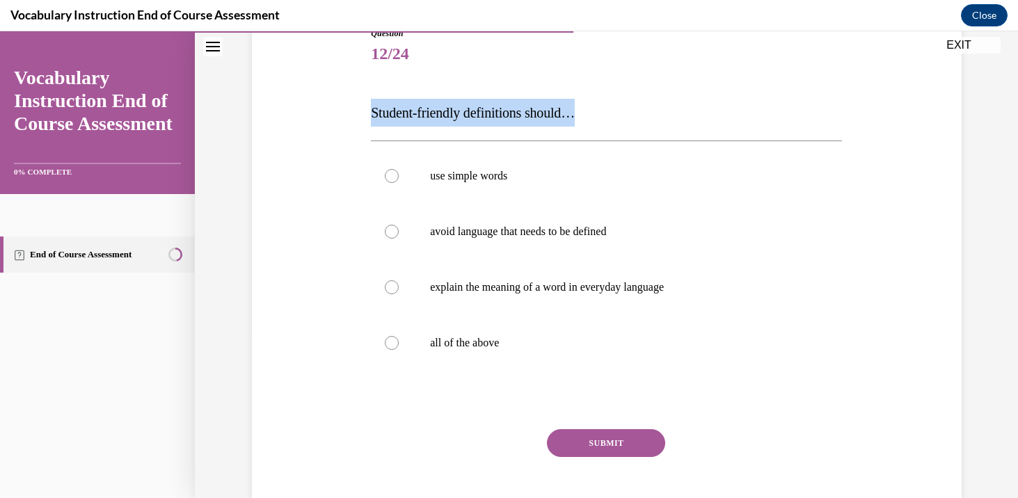
drag, startPoint x: 370, startPoint y: 116, endPoint x: 614, endPoint y: 113, distance: 244.3
click at [614, 113] on div "Question 12/24 Student-friendly definitions should… use simple words avoid lang…" at bounding box center [606, 274] width 478 height 537
click at [514, 343] on p "all of the above" at bounding box center [618, 343] width 377 height 14
click at [399, 343] on input "all of the above" at bounding box center [392, 343] width 14 height 14
radio input "true"
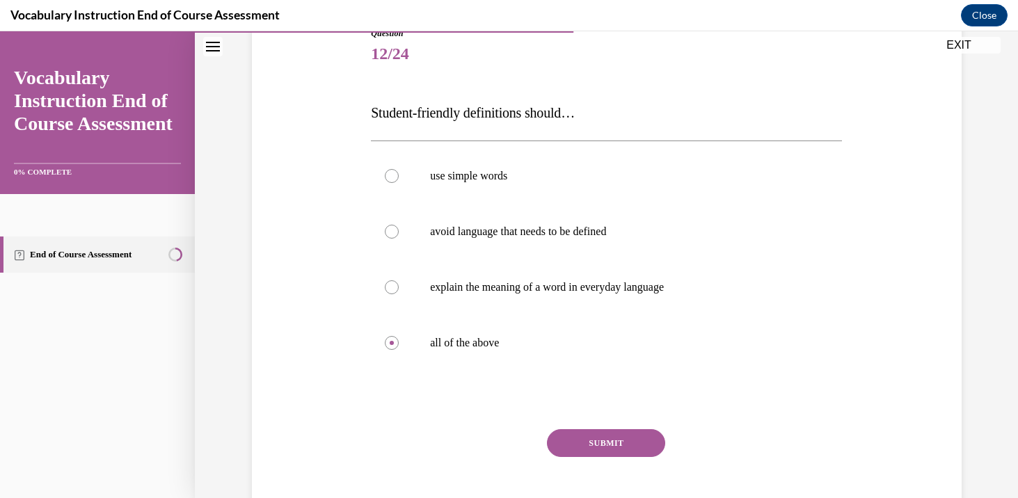
click at [621, 454] on button "SUBMIT" at bounding box center [606, 443] width 118 height 28
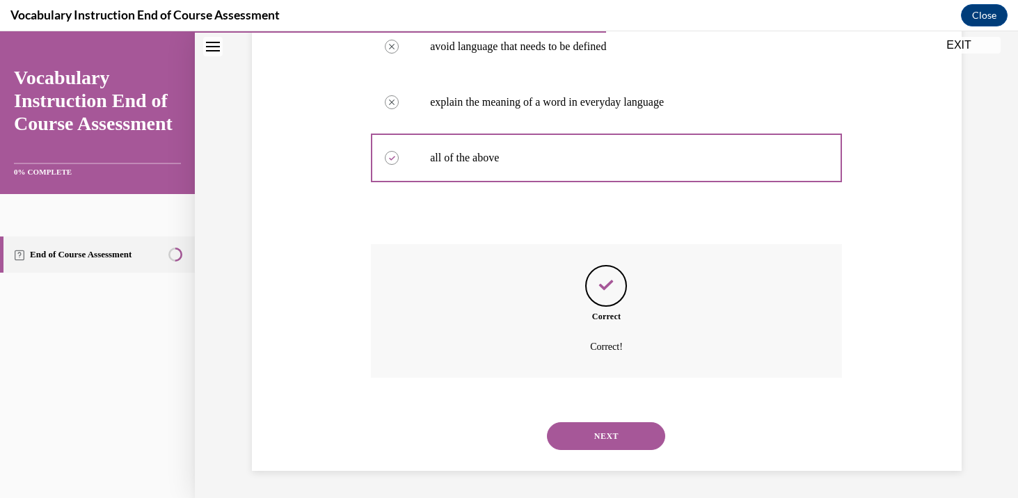
scroll to position [352, 0]
click at [621, 447] on div "NEXT" at bounding box center [606, 436] width 471 height 56
click at [617, 433] on button "NEXT" at bounding box center [606, 436] width 118 height 28
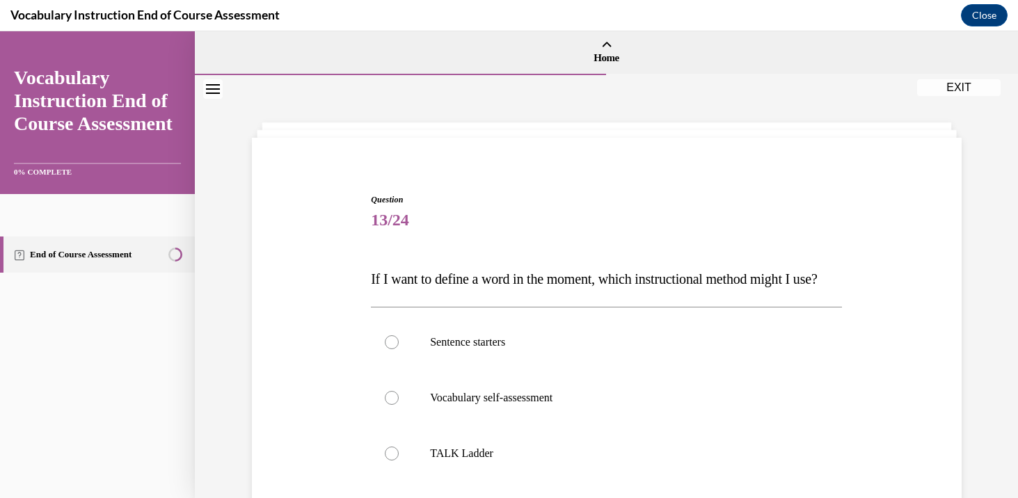
scroll to position [115, 0]
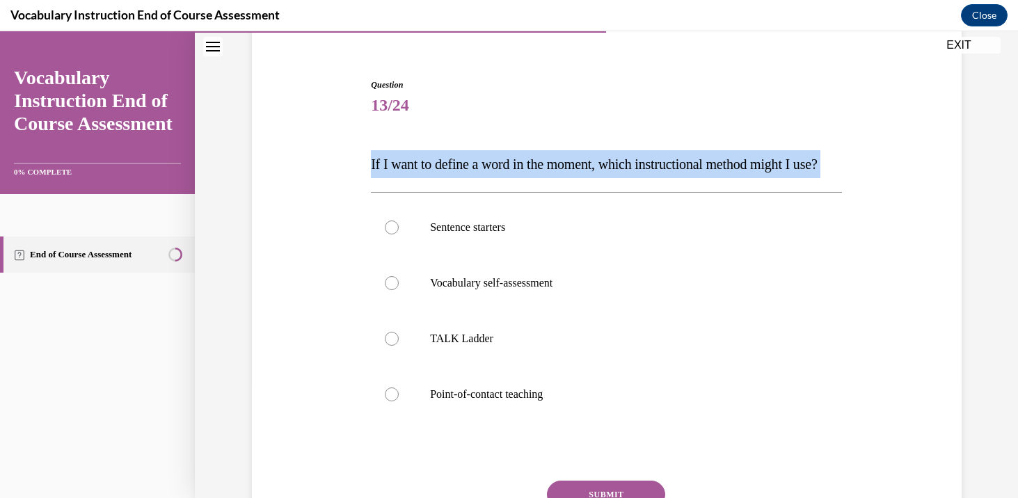
drag, startPoint x: 371, startPoint y: 163, endPoint x: 424, endPoint y: 208, distance: 69.6
click at [424, 208] on div "Question 13/24 If I want to define a word in the moment, which instructional me…" at bounding box center [606, 337] width 471 height 516
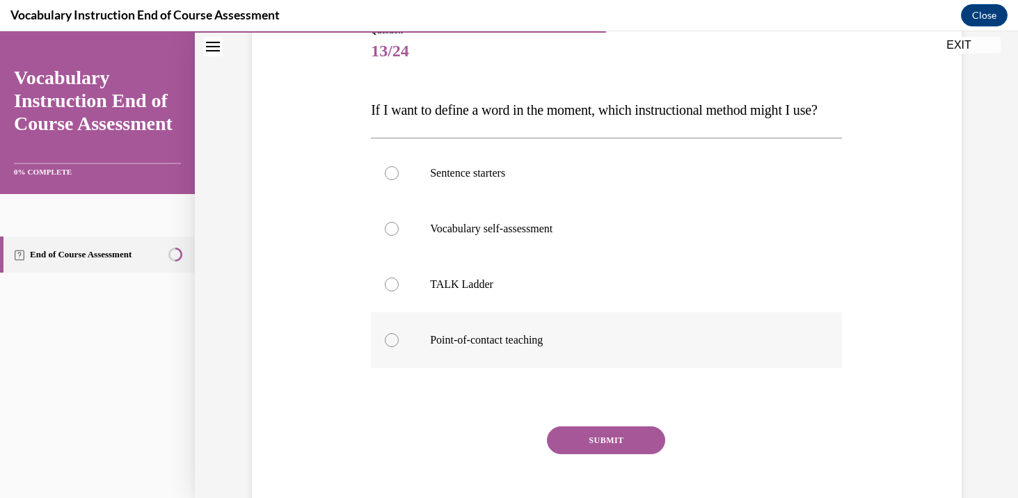
click at [523, 347] on p "Point-of-contact teaching" at bounding box center [618, 340] width 377 height 14
click at [399, 347] on input "Point-of-contact teaching" at bounding box center [392, 340] width 14 height 14
radio input "true"
click at [583, 454] on button "SUBMIT" at bounding box center [606, 441] width 118 height 28
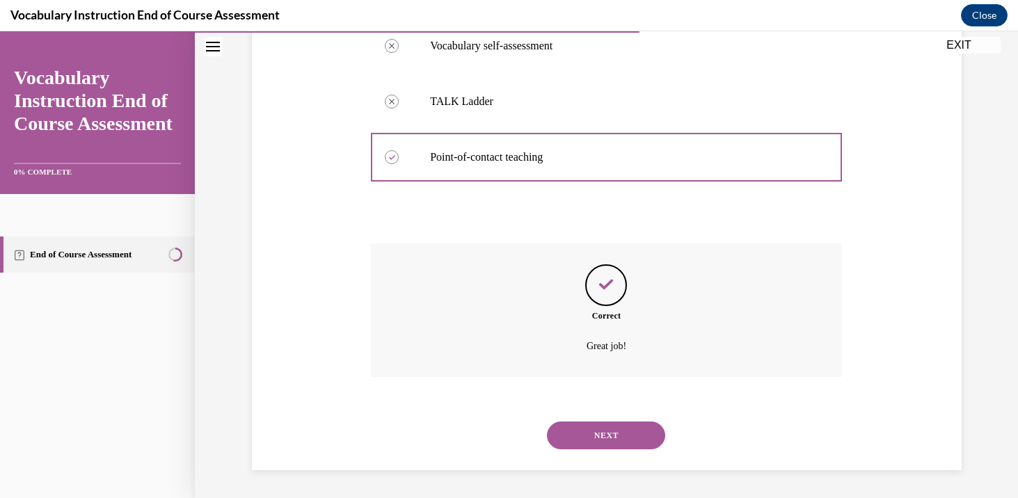
scroll to position [380, 0]
click at [601, 446] on button "NEXT" at bounding box center [606, 436] width 118 height 28
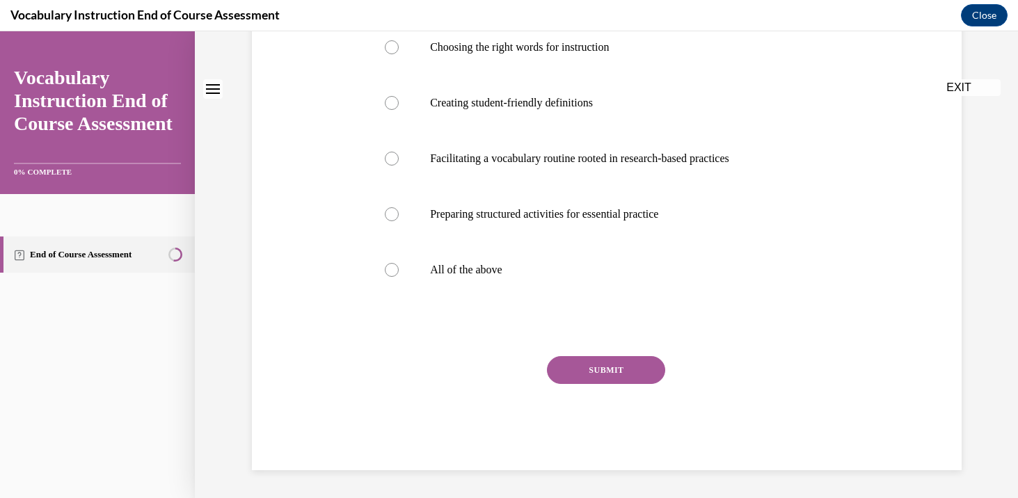
scroll to position [0, 0]
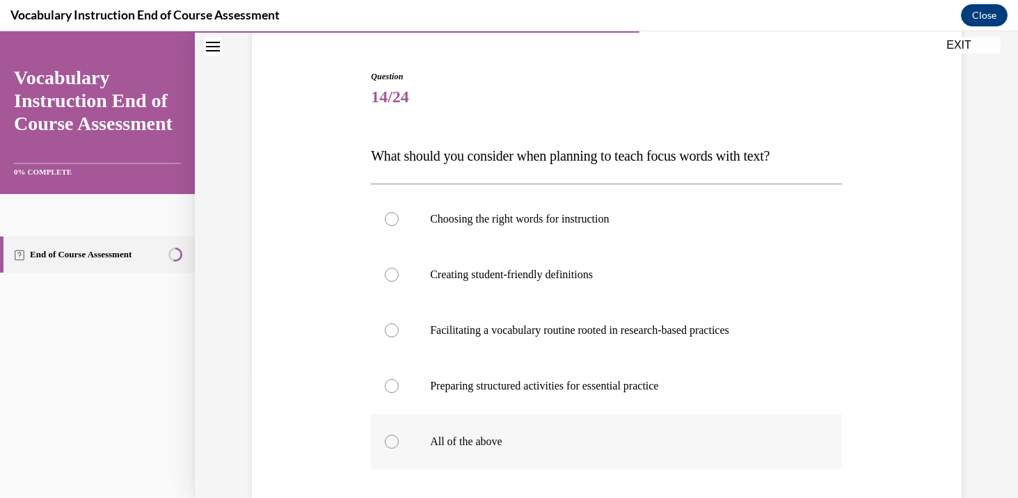
click at [483, 447] on p "All of the above" at bounding box center [618, 442] width 377 height 14
click at [399, 447] on input "All of the above" at bounding box center [392, 442] width 14 height 14
radio input "true"
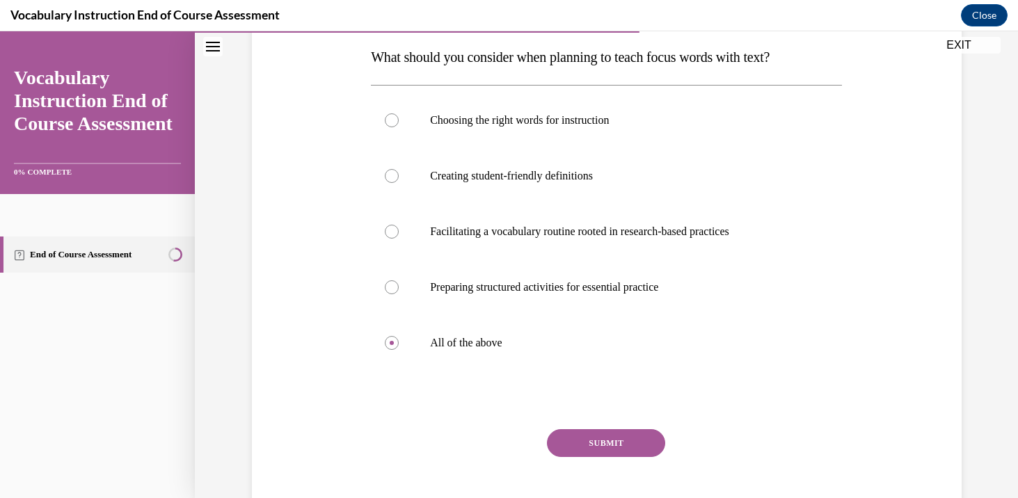
click at [594, 445] on button "SUBMIT" at bounding box center [606, 443] width 118 height 28
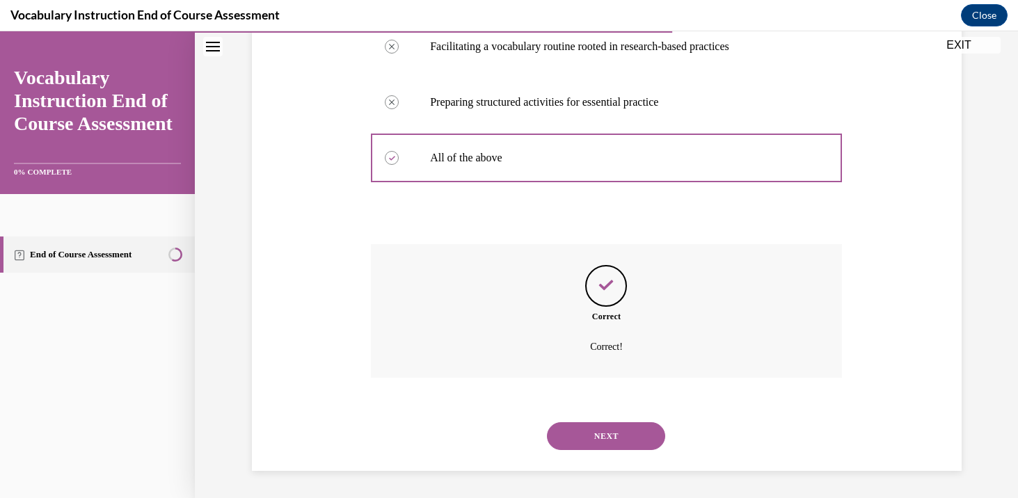
scroll to position [408, 0]
click at [592, 444] on button "NEXT" at bounding box center [606, 436] width 118 height 28
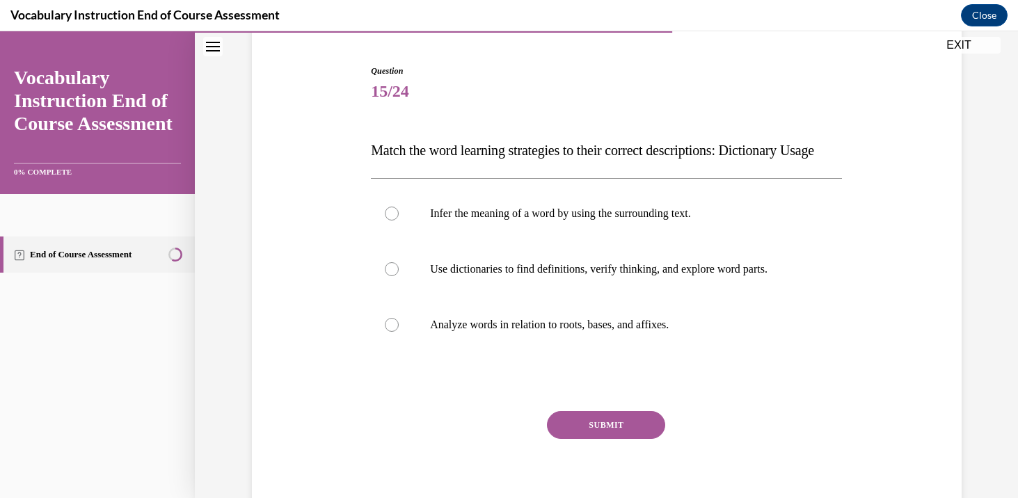
scroll to position [140, 0]
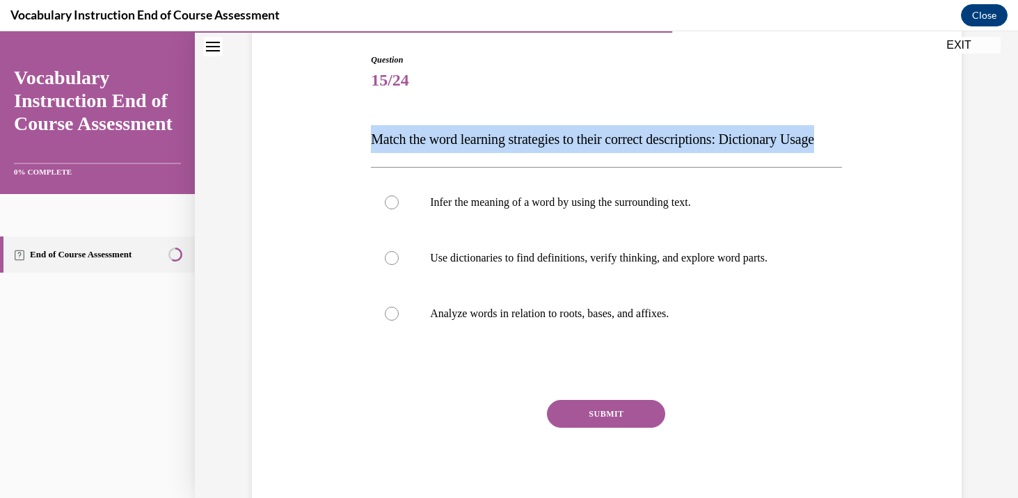
drag, startPoint x: 372, startPoint y: 137, endPoint x: 424, endPoint y: 164, distance: 58.2
click at [424, 153] on p "Match the word learning strategies to their correct descriptions: Dictionary Us…" at bounding box center [606, 139] width 471 height 28
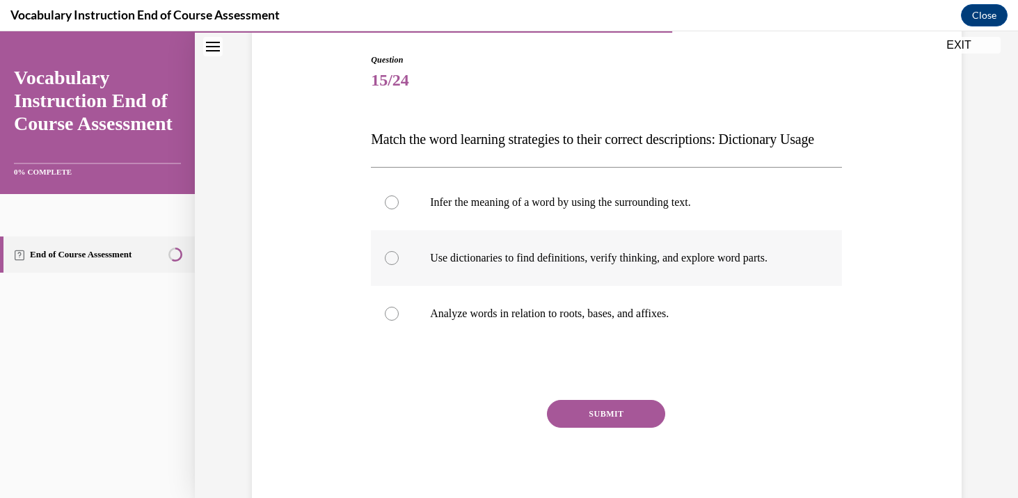
click at [599, 265] on p "Use dictionaries to find definitions, verify thinking, and explore word parts." at bounding box center [618, 258] width 377 height 14
click at [399, 265] on input "Use dictionaries to find definitions, verify thinking, and explore word parts." at bounding box center [392, 258] width 14 height 14
radio input "true"
click at [606, 428] on button "SUBMIT" at bounding box center [606, 414] width 118 height 28
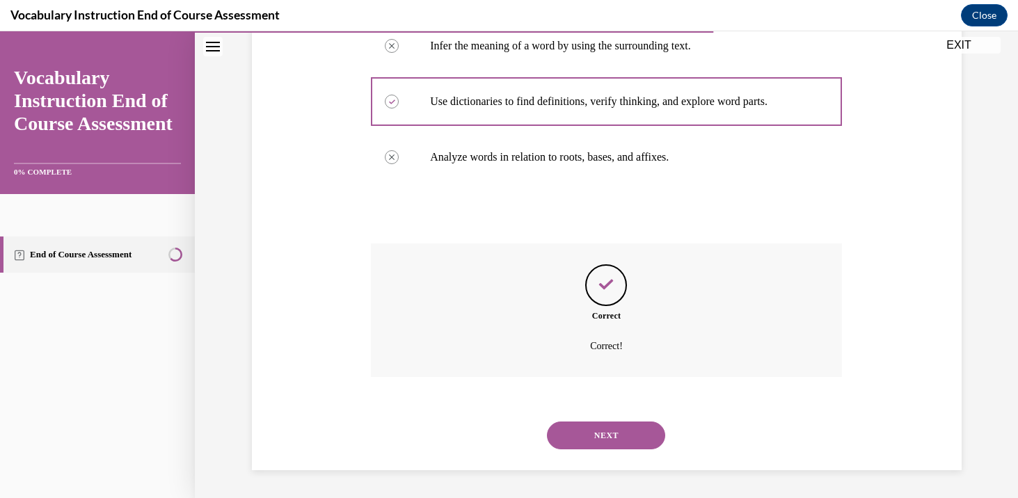
scroll to position [324, 0]
click at [624, 445] on button "NEXT" at bounding box center [606, 436] width 118 height 28
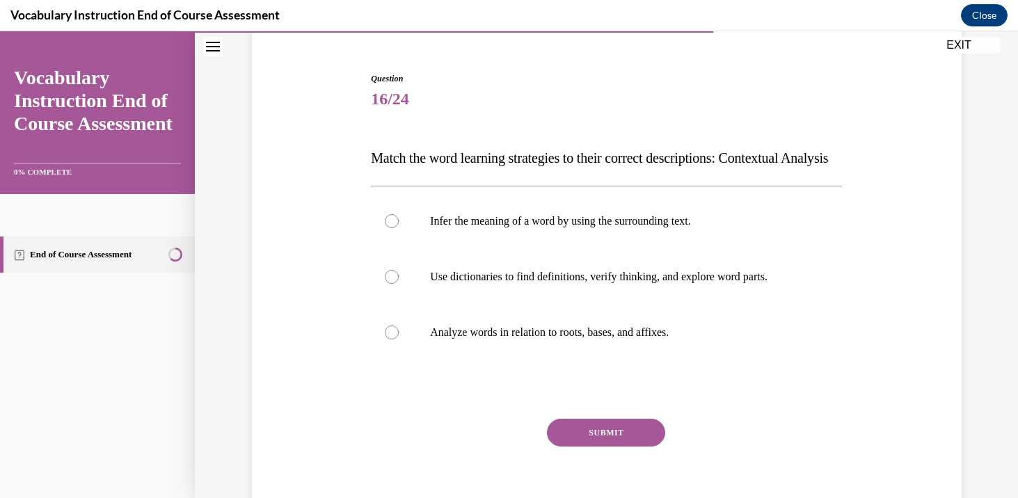
scroll to position [123, 0]
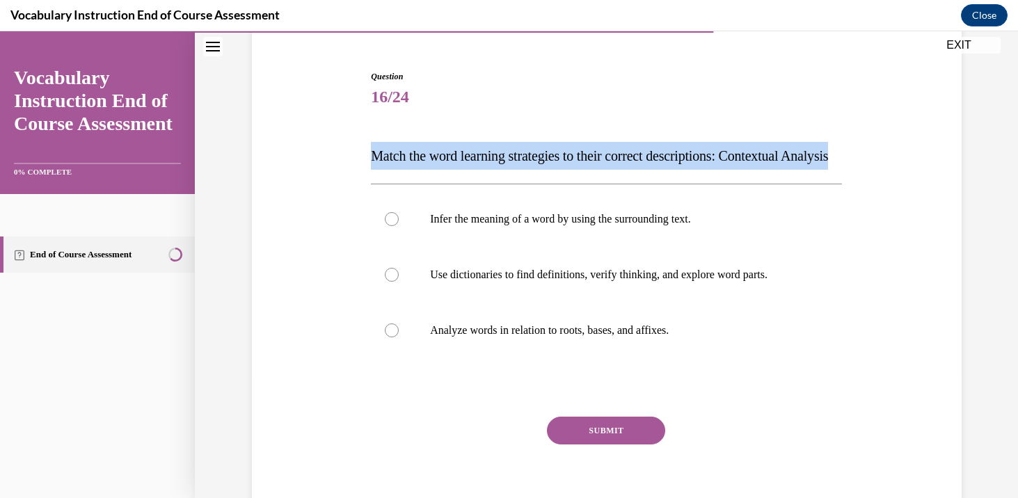
drag, startPoint x: 372, startPoint y: 152, endPoint x: 432, endPoint y: 182, distance: 67.2
click at [432, 170] on p "Match the word learning strategies to their correct descriptions: Contextual An…" at bounding box center [606, 156] width 471 height 28
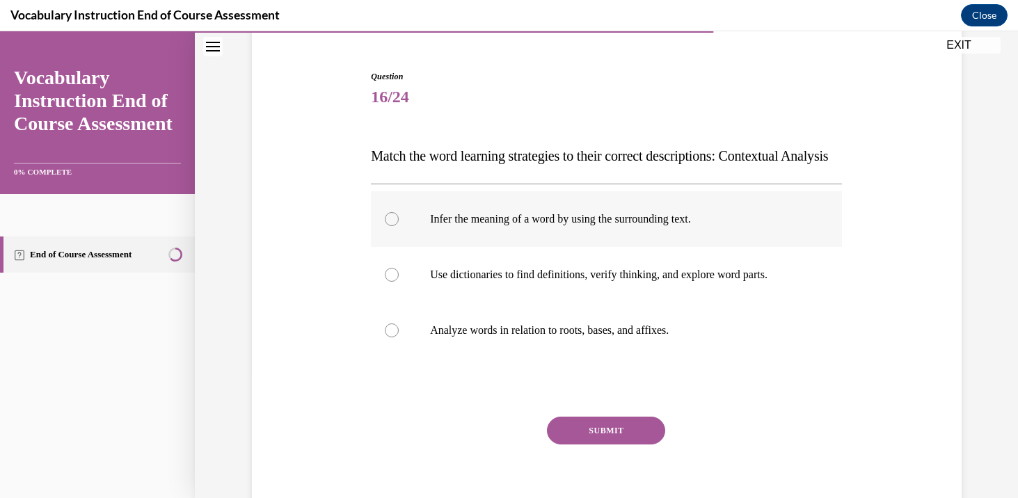
click at [605, 226] on p "Infer the meaning of a word by using the surrounding text." at bounding box center [618, 219] width 377 height 14
click at [399, 226] on input "Infer the meaning of a word by using the surrounding text." at bounding box center [392, 219] width 14 height 14
radio input "true"
click at [592, 445] on button "SUBMIT" at bounding box center [606, 431] width 118 height 28
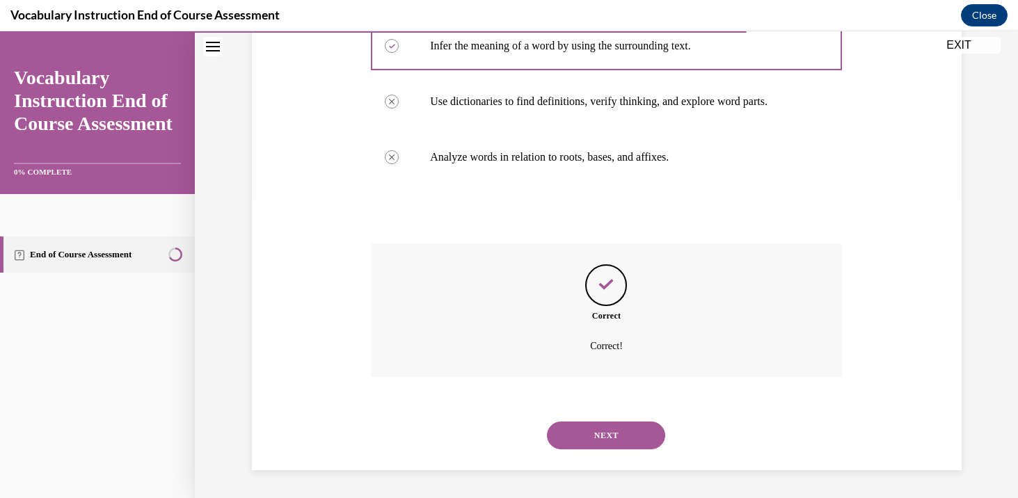
scroll to position [324, 0]
click at [608, 449] on div "NEXT" at bounding box center [606, 436] width 471 height 56
click at [623, 435] on button "NEXT" at bounding box center [606, 436] width 118 height 28
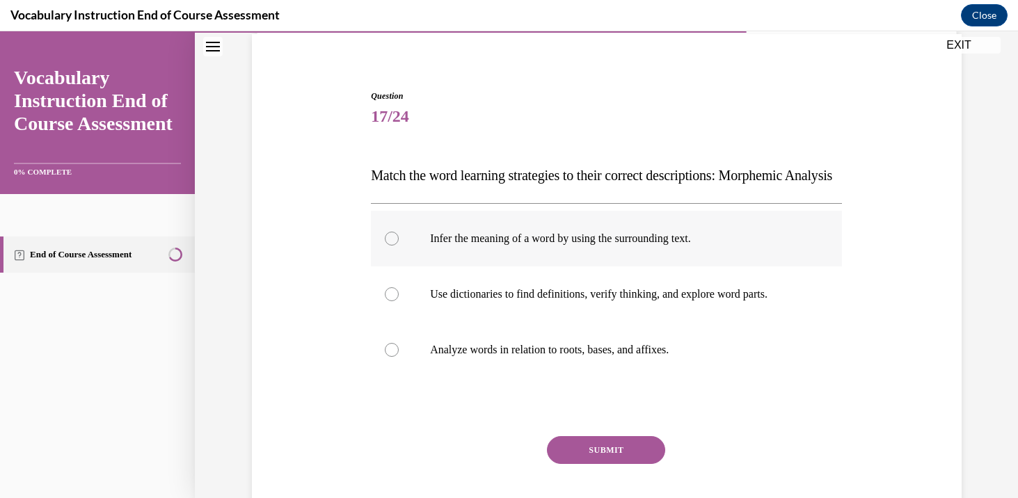
scroll to position [112, 0]
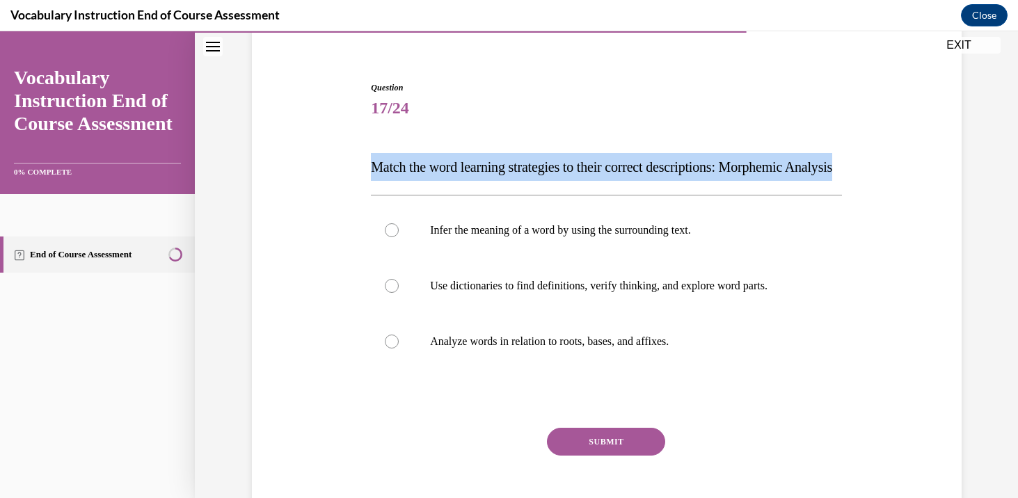
drag, startPoint x: 373, startPoint y: 166, endPoint x: 436, endPoint y: 189, distance: 67.4
click at [436, 181] on p "Match the word learning strategies to their correct descriptions: Morphemic Ana…" at bounding box center [606, 167] width 471 height 28
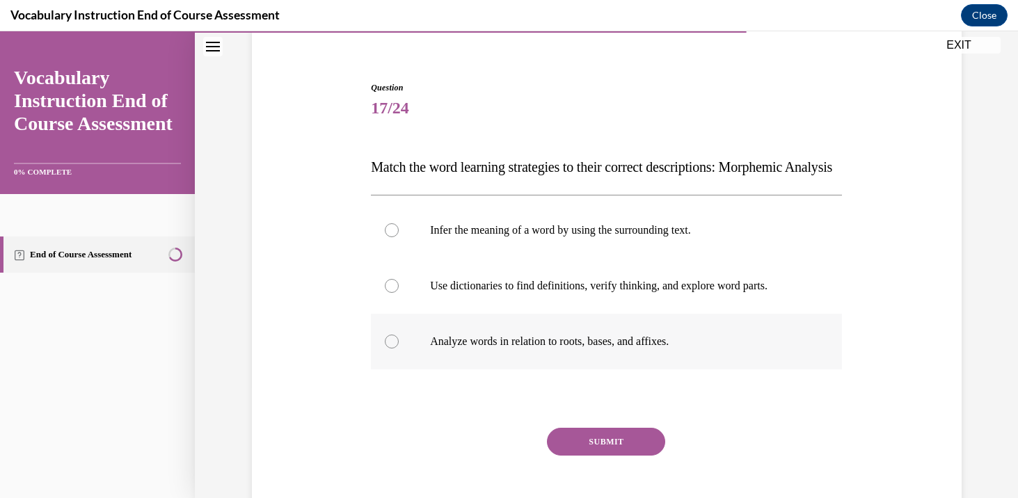
click at [660, 349] on p "Analyze words in relation to roots, bases, and affixes." at bounding box center [618, 342] width 377 height 14
click at [399, 349] on input "Analyze words in relation to roots, bases, and affixes." at bounding box center [392, 342] width 14 height 14
radio input "true"
click at [609, 456] on button "SUBMIT" at bounding box center [606, 442] width 118 height 28
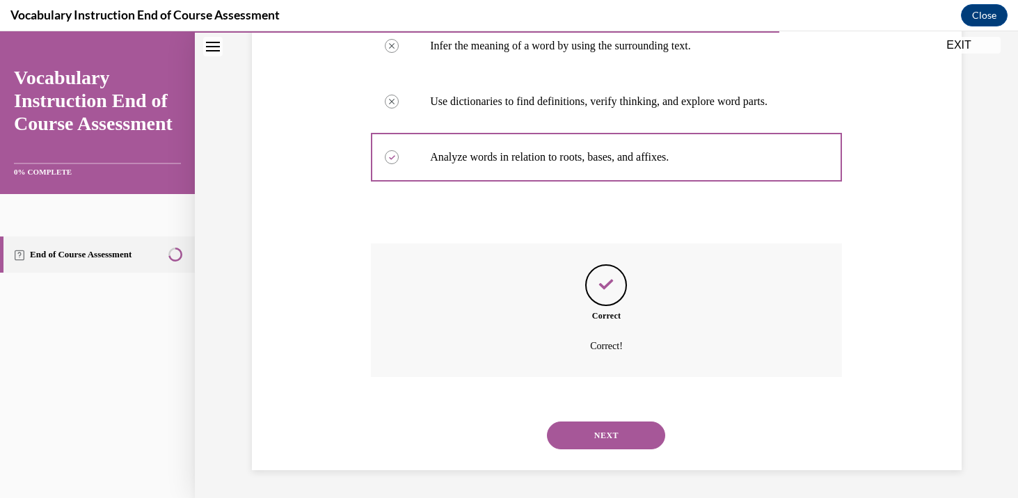
scroll to position [324, 0]
click at [621, 436] on button "NEXT" at bounding box center [606, 436] width 118 height 28
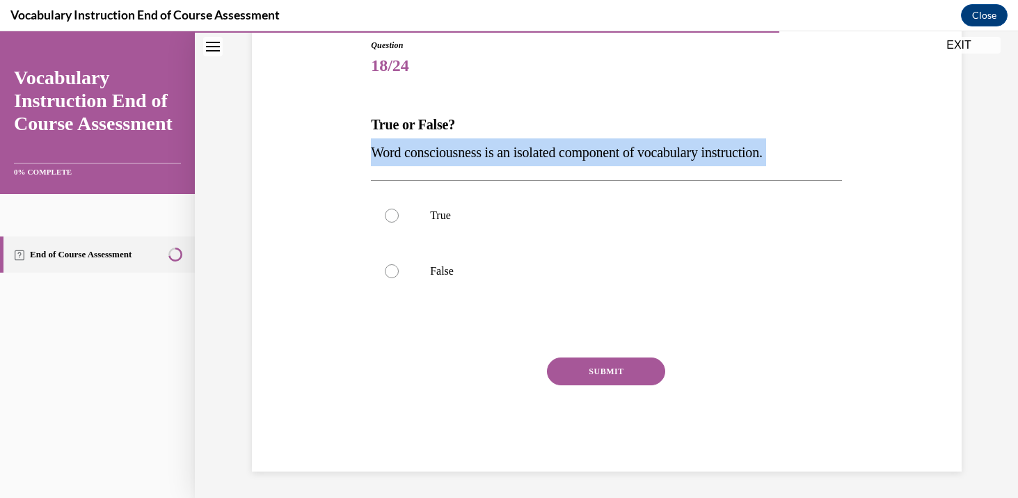
drag, startPoint x: 369, startPoint y: 152, endPoint x: 810, endPoint y: 166, distance: 441.4
click at [810, 166] on div "Question 18/24 True or False? Word consciousness is an isolated component of vo…" at bounding box center [606, 245] width 478 height 454
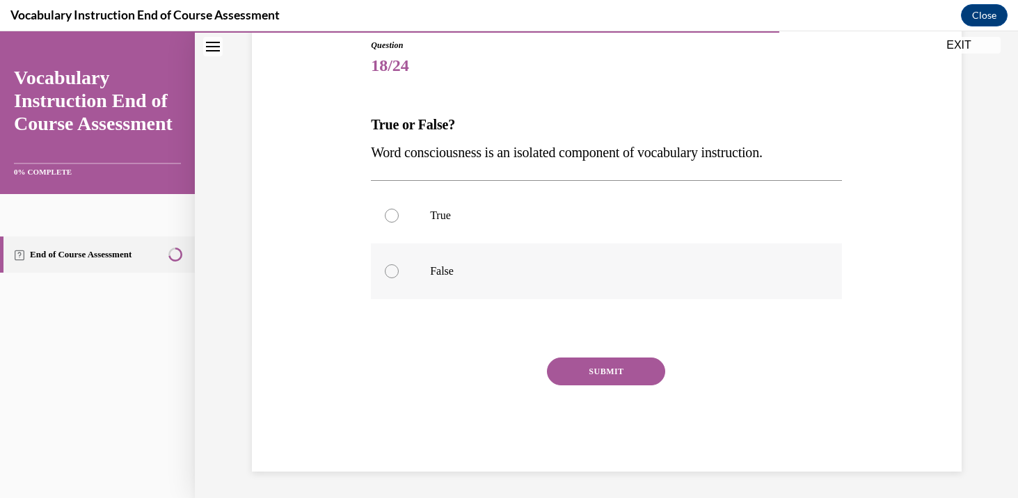
click at [577, 260] on label "False" at bounding box center [606, 272] width 471 height 56
click at [399, 264] on input "False" at bounding box center [392, 271] width 14 height 14
radio input "true"
click at [597, 375] on button "SUBMIT" at bounding box center [606, 372] width 118 height 28
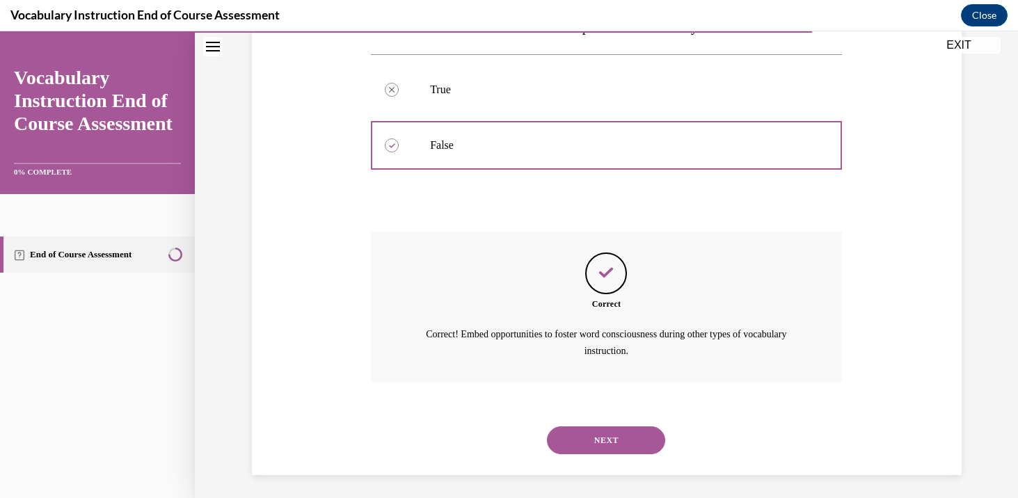
scroll to position [285, 0]
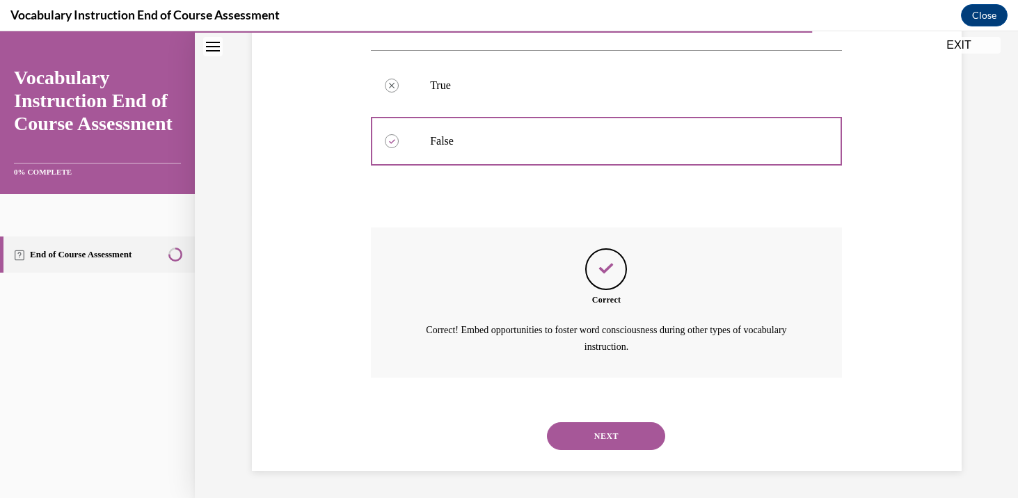
click at [612, 423] on button "NEXT" at bounding box center [606, 436] width 118 height 28
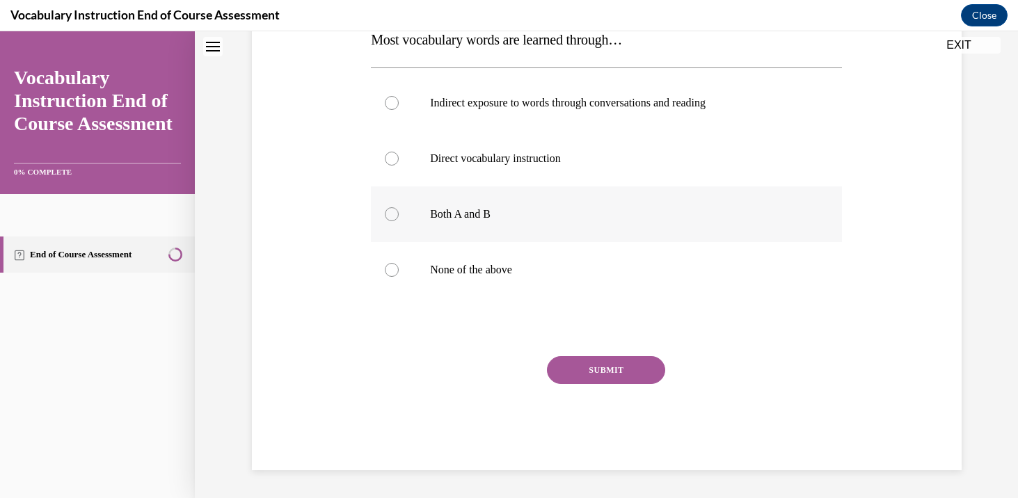
scroll to position [0, 0]
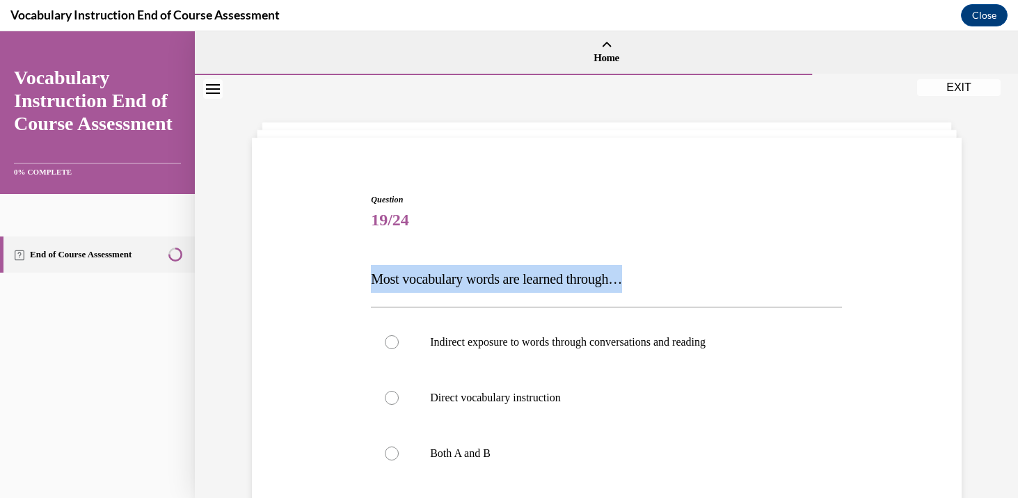
drag, startPoint x: 372, startPoint y: 279, endPoint x: 665, endPoint y: 274, distance: 293.7
click at [667, 277] on p "Most vocabulary words are learned through…" at bounding box center [606, 279] width 471 height 28
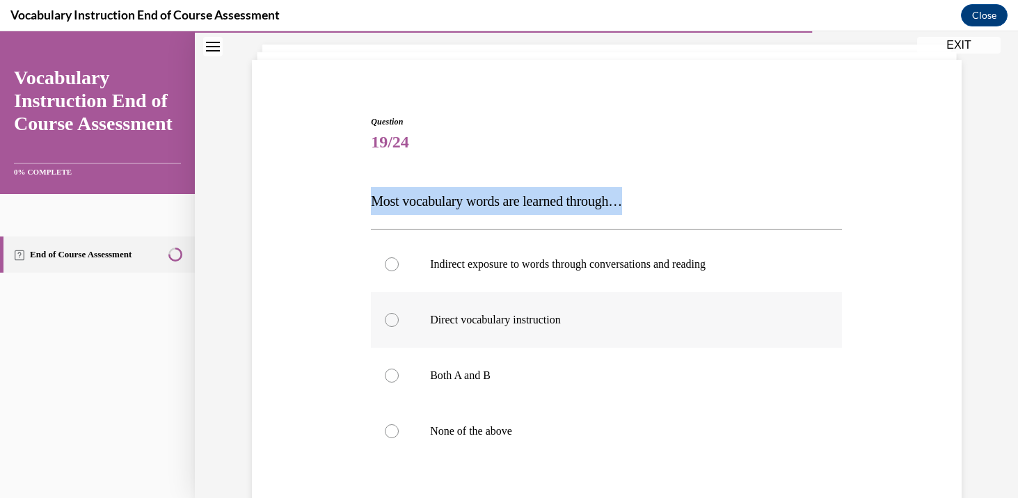
scroll to position [152, 0]
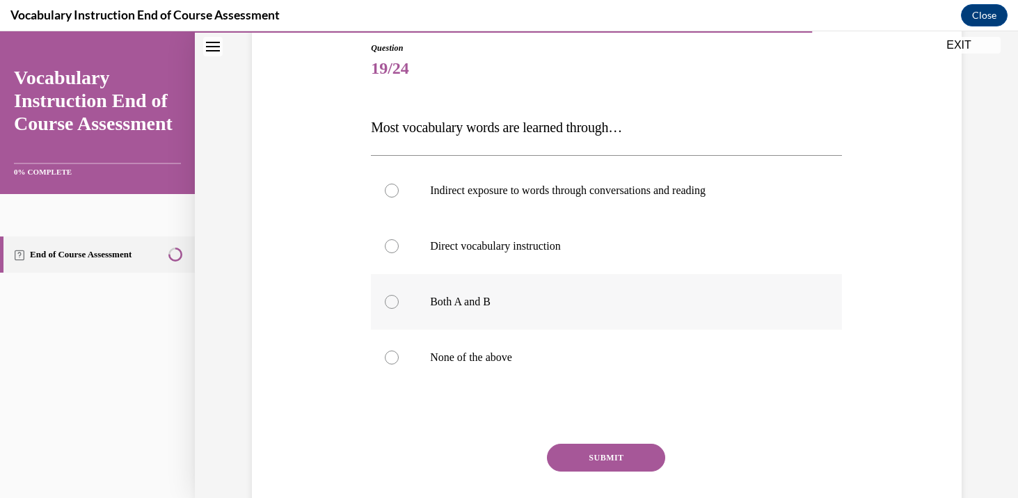
click at [597, 312] on label "Both A and B" at bounding box center [606, 302] width 471 height 56
click at [399, 309] on input "Both A and B" at bounding box center [392, 302] width 14 height 14
radio input "true"
click at [637, 461] on button "SUBMIT" at bounding box center [606, 458] width 118 height 28
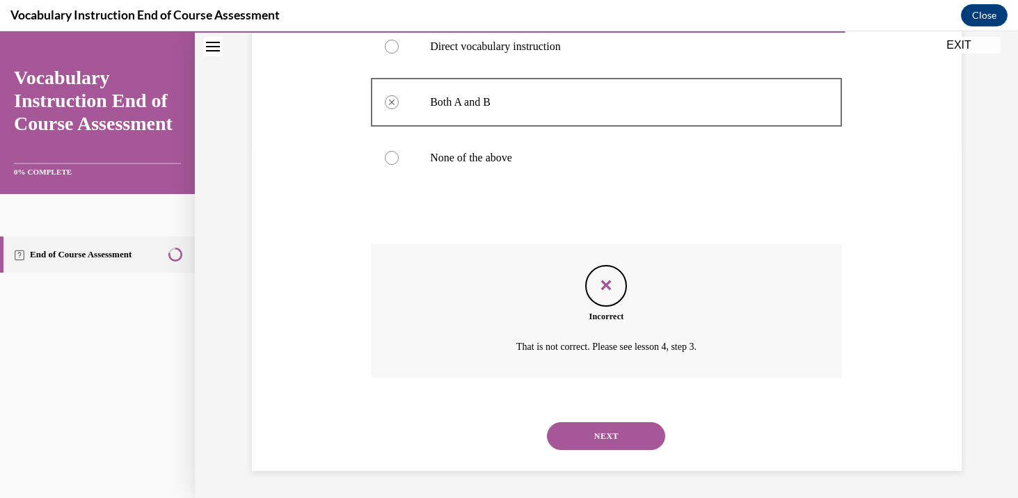
scroll to position [352, 0]
click at [616, 429] on button "NEXT" at bounding box center [606, 436] width 118 height 28
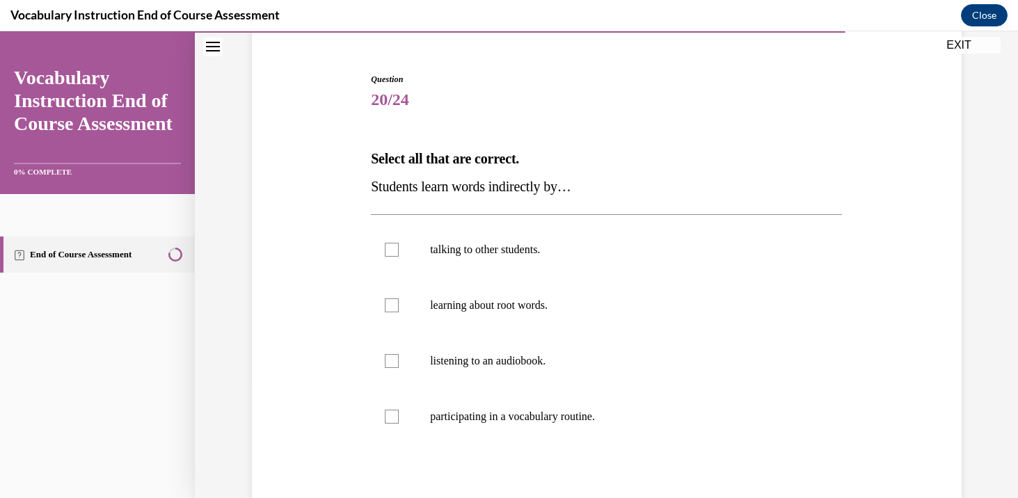
scroll to position [134, 0]
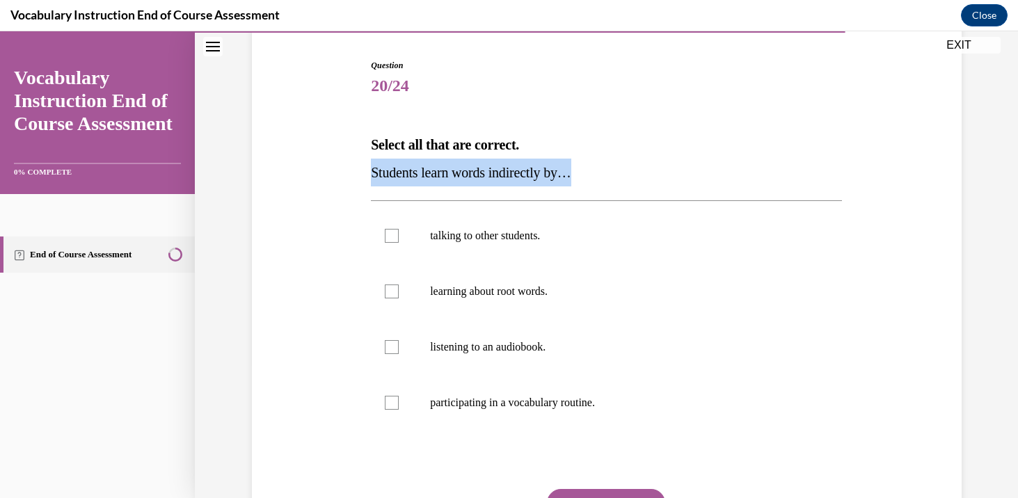
drag, startPoint x: 372, startPoint y: 174, endPoint x: 594, endPoint y: 171, distance: 222.0
click at [594, 173] on p "Students learn words indirectly by…" at bounding box center [606, 173] width 471 height 28
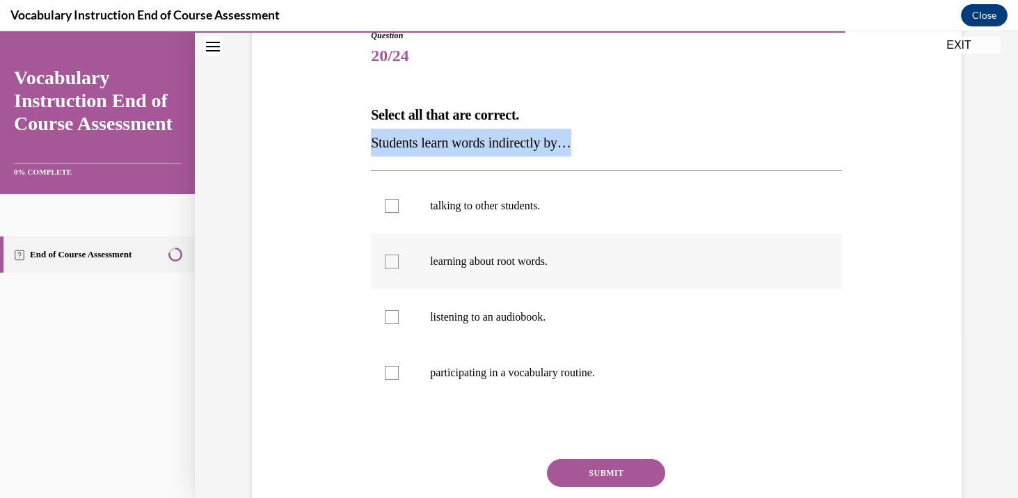
scroll to position [166, 0]
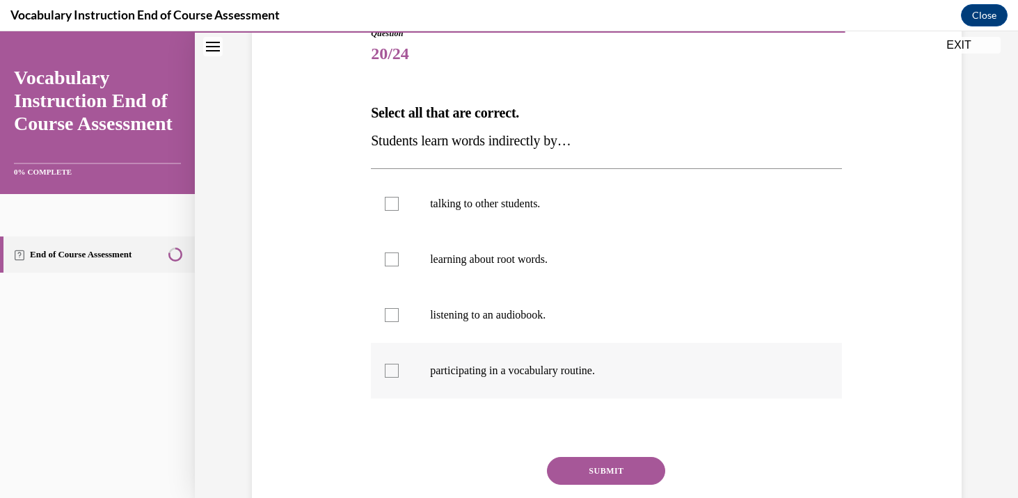
click at [630, 369] on p "participating in a vocabulary routine." at bounding box center [618, 371] width 377 height 14
click at [399, 369] on input "participating in a vocabulary routine." at bounding box center [392, 371] width 14 height 14
checkbox input "true"
click at [619, 472] on button "SUBMIT" at bounding box center [606, 471] width 118 height 28
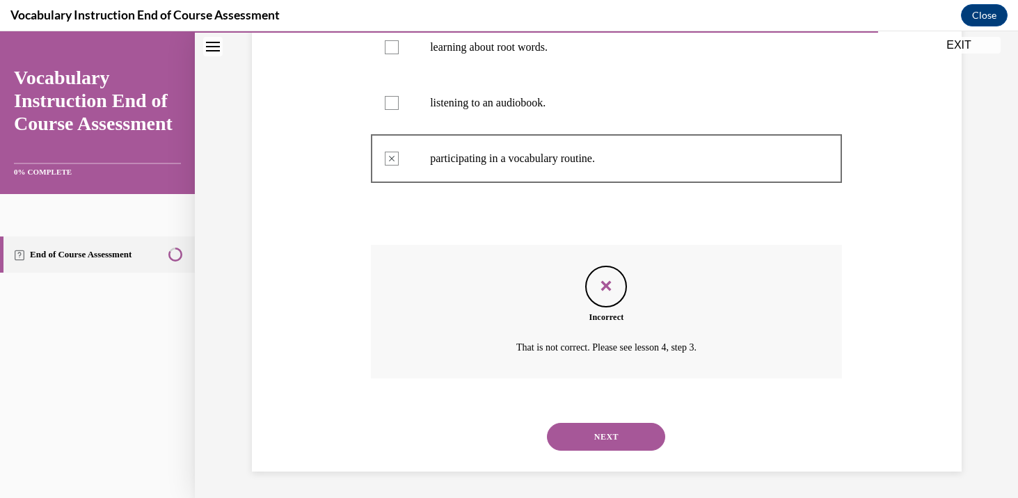
scroll to position [380, 0]
click at [624, 441] on button "NEXT" at bounding box center [606, 436] width 118 height 28
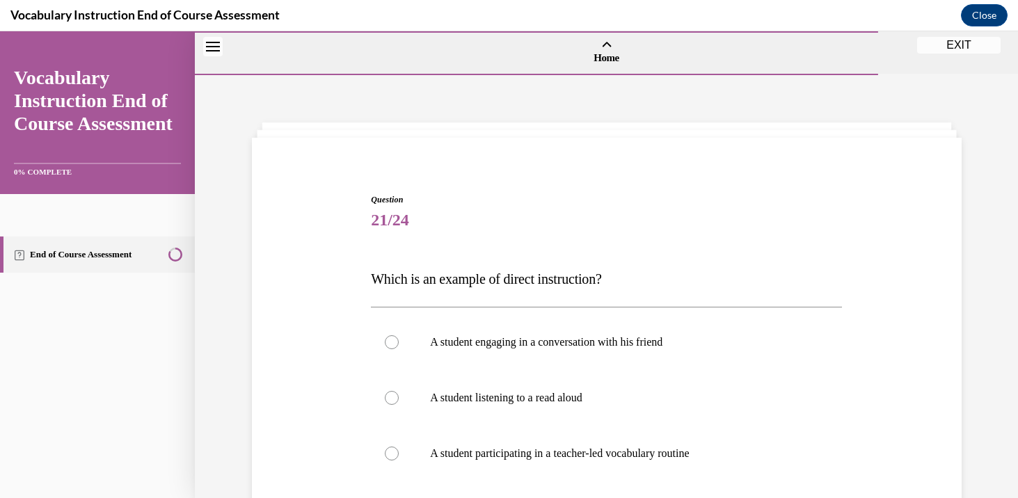
scroll to position [106, 0]
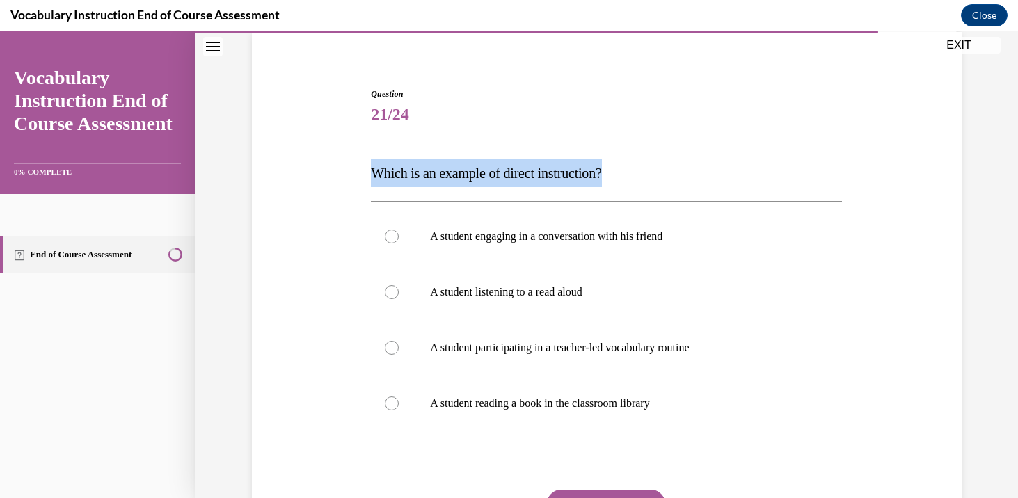
drag, startPoint x: 370, startPoint y: 174, endPoint x: 700, endPoint y: 172, distance: 329.9
click at [700, 172] on div "Question 21/24 Which is an example of direct instruction? A student engaging in…" at bounding box center [606, 335] width 478 height 537
click at [677, 352] on p "A student participating in a teacher-led vocabulary routine" at bounding box center [618, 348] width 377 height 14
click at [399, 352] on input "A student participating in a teacher-led vocabulary routine" at bounding box center [392, 348] width 14 height 14
radio input "true"
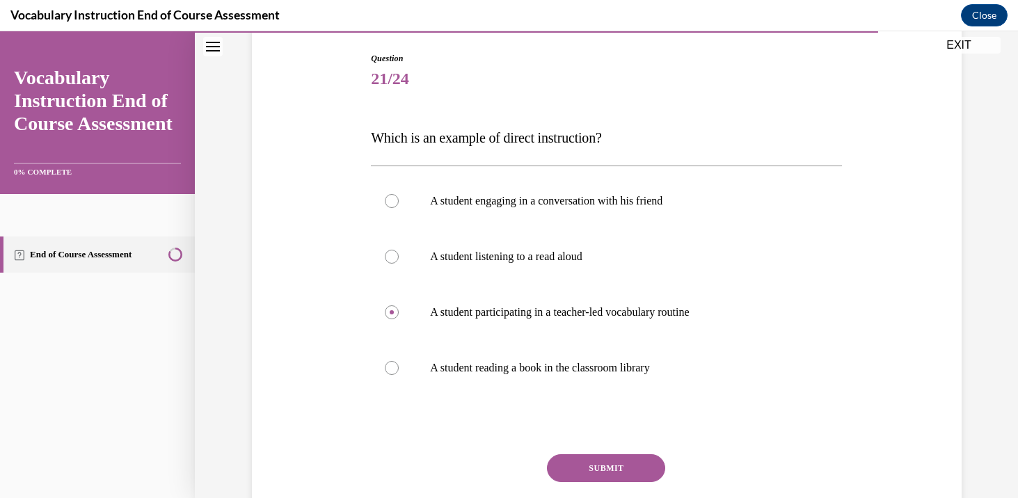
click at [618, 463] on button "SUBMIT" at bounding box center [606, 468] width 118 height 28
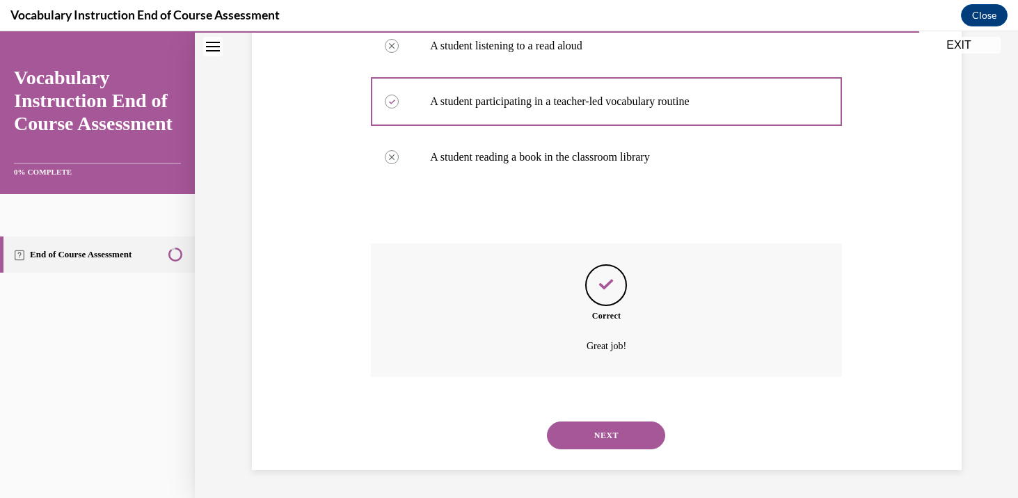
click at [608, 438] on button "NEXT" at bounding box center [606, 436] width 118 height 28
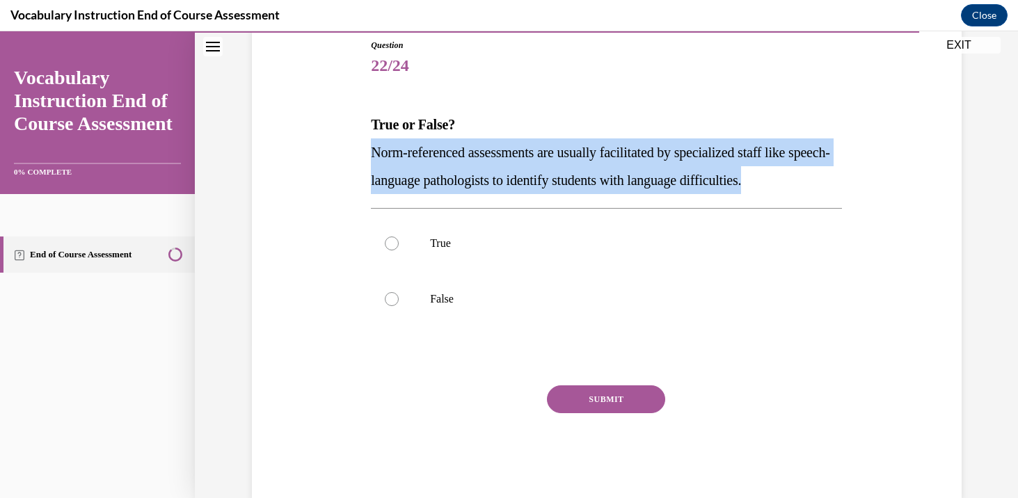
drag, startPoint x: 374, startPoint y: 152, endPoint x: 833, endPoint y: 182, distance: 460.3
click at [834, 184] on p "Norm-referenced assessments are usually facilitated by specialized staff like s…" at bounding box center [606, 166] width 471 height 56
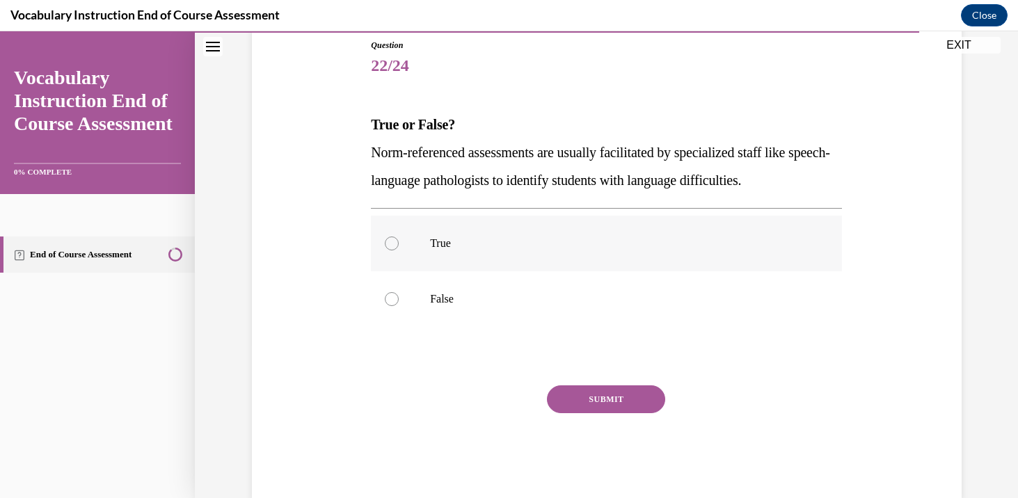
click at [513, 255] on label "True" at bounding box center [606, 244] width 471 height 56
click at [399, 251] on input "True" at bounding box center [392, 244] width 14 height 14
radio input "true"
click at [578, 402] on button "SUBMIT" at bounding box center [606, 400] width 118 height 28
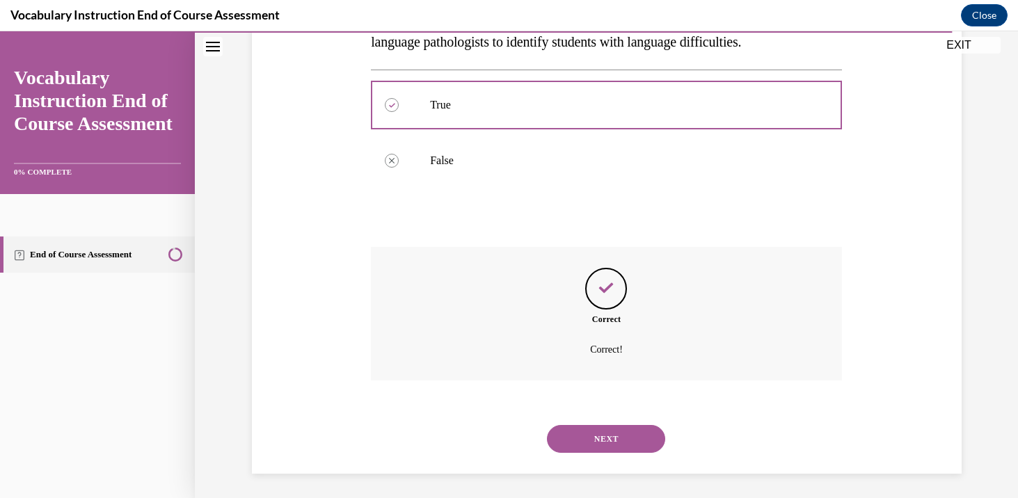
scroll to position [296, 0]
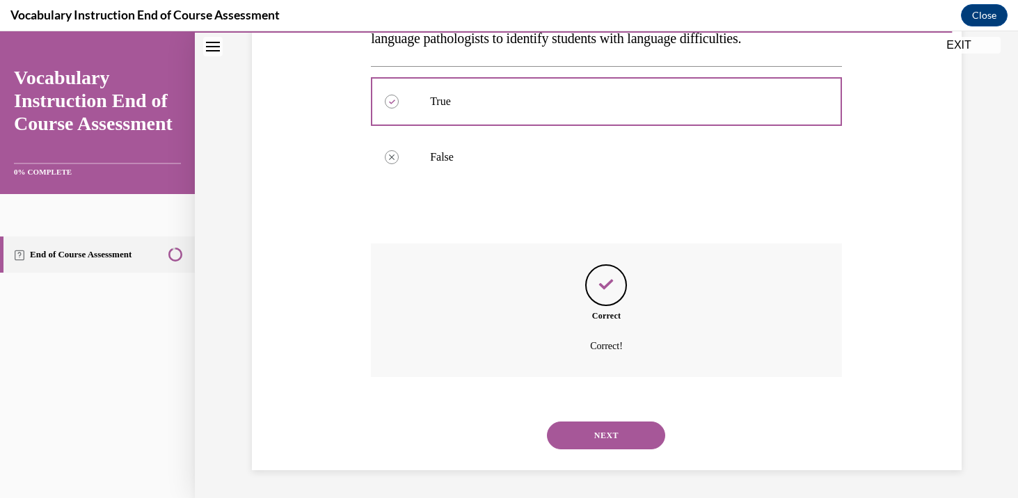
click at [601, 447] on button "NEXT" at bounding box center [606, 436] width 118 height 28
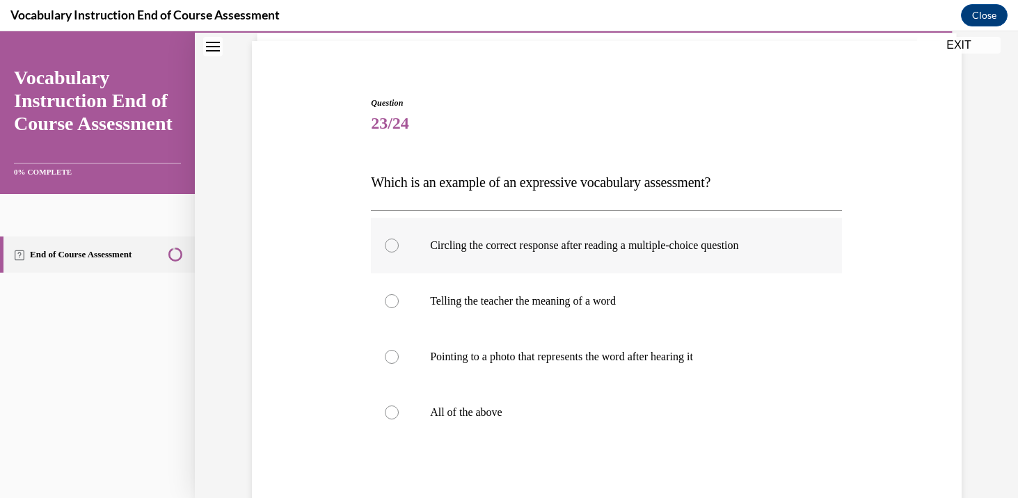
scroll to position [104, 0]
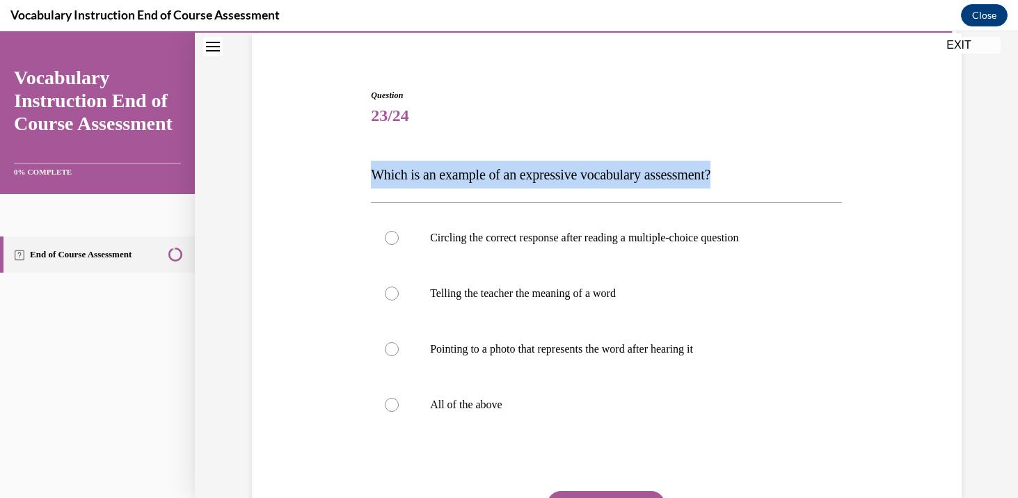
drag, startPoint x: 369, startPoint y: 174, endPoint x: 786, endPoint y: 168, distance: 416.9
click at [787, 170] on div "Question 23/24 Which is an example of an expressive vocabulary assessment? Circ…" at bounding box center [606, 336] width 478 height 537
click at [501, 405] on p "All of the above" at bounding box center [618, 405] width 377 height 14
click at [399, 405] on input "All of the above" at bounding box center [392, 405] width 14 height 14
radio input "true"
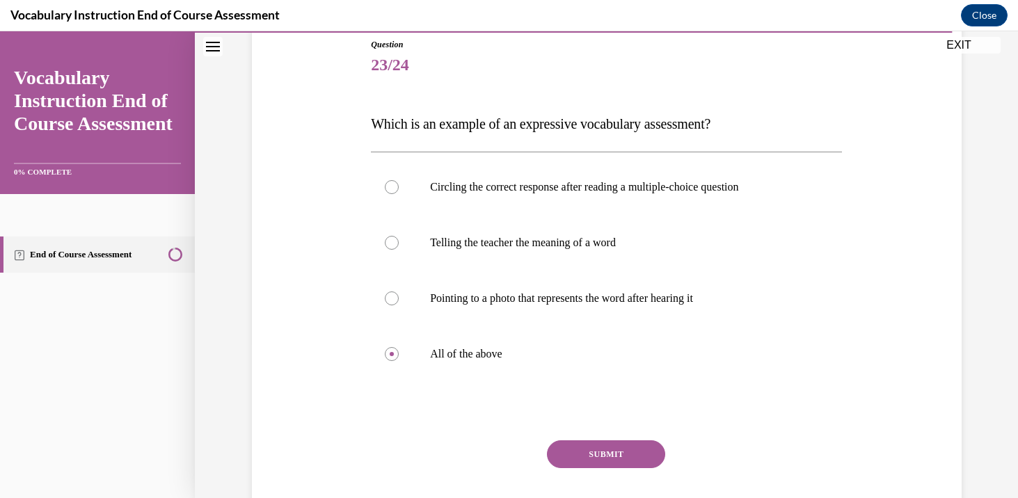
click at [590, 449] on button "SUBMIT" at bounding box center [606, 454] width 118 height 28
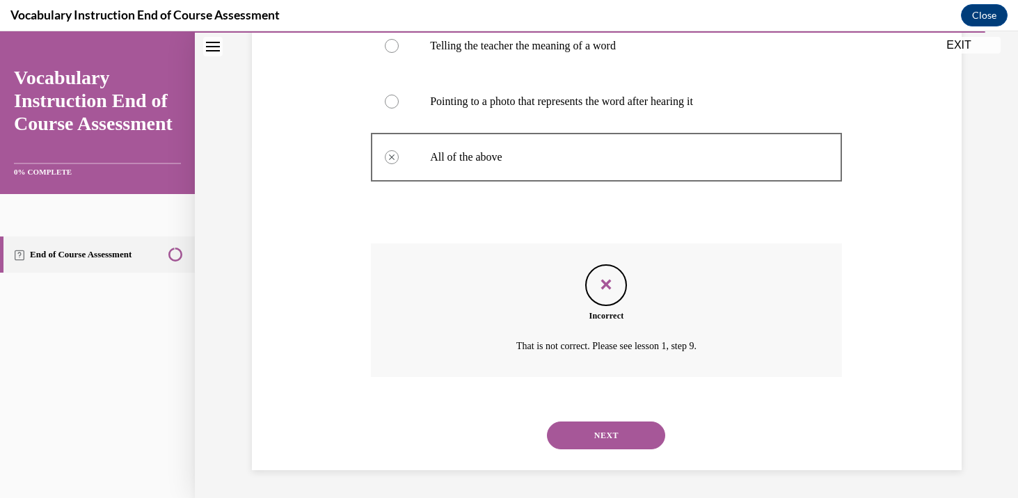
click at [619, 434] on button "NEXT" at bounding box center [606, 436] width 118 height 28
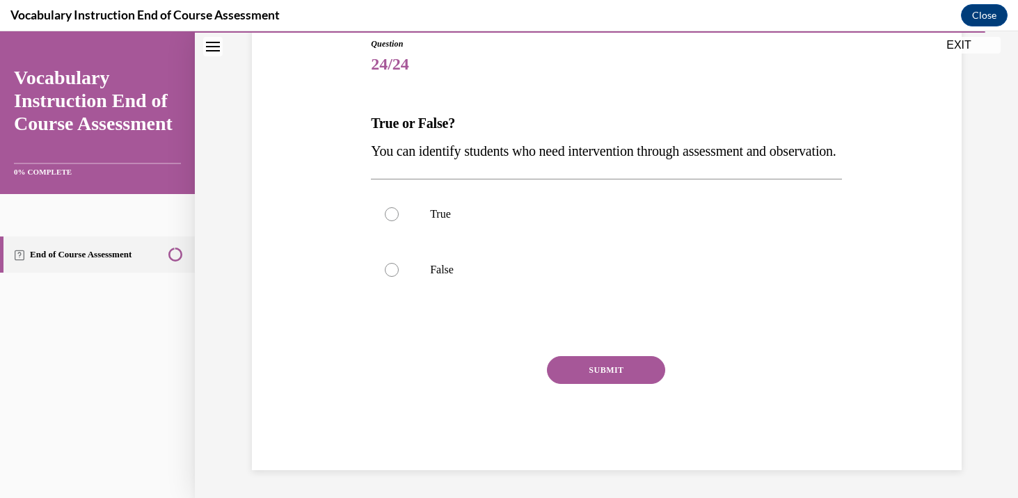
scroll to position [154, 0]
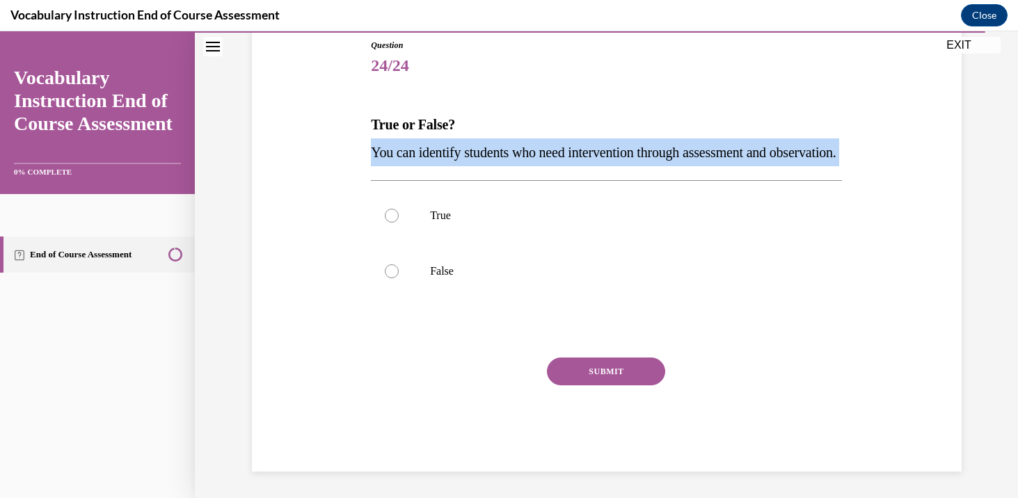
drag, startPoint x: 371, startPoint y: 153, endPoint x: 468, endPoint y: 192, distance: 104.3
click at [468, 166] on p "You can identify students who need intervention through assessment and observat…" at bounding box center [606, 152] width 471 height 28
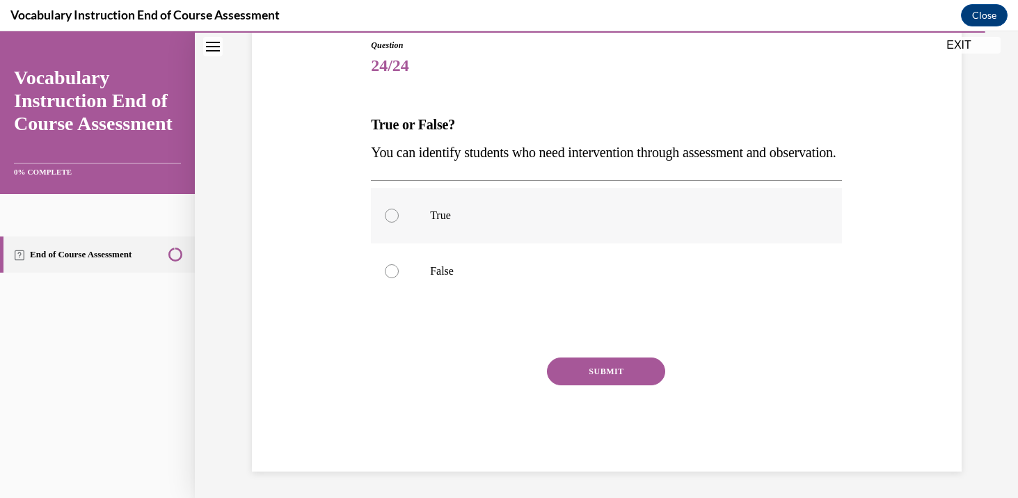
click at [539, 244] on label "True" at bounding box center [606, 216] width 471 height 56
click at [399, 223] on input "True" at bounding box center [392, 216] width 14 height 14
radio input "true"
click at [590, 386] on button "SUBMIT" at bounding box center [606, 372] width 118 height 28
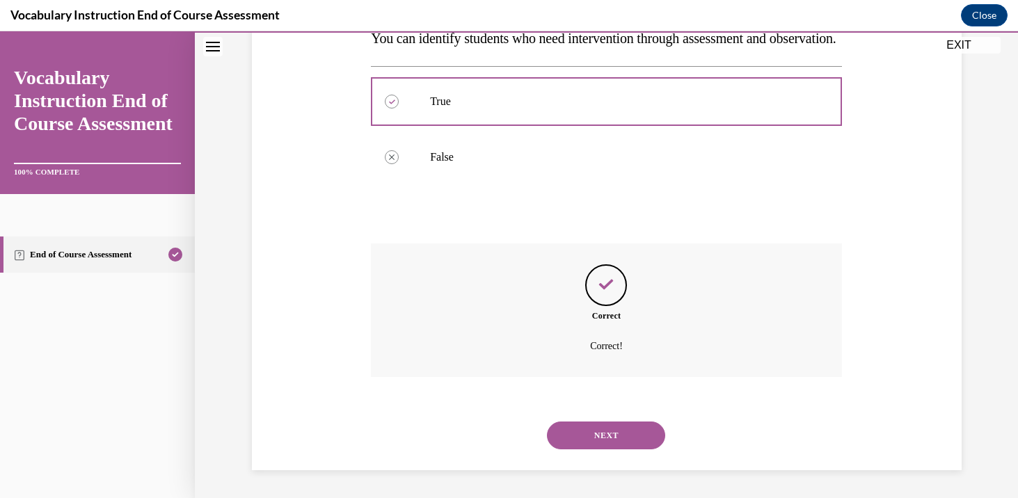
scroll to position [296, 0]
click at [619, 443] on button "NEXT" at bounding box center [606, 436] width 118 height 28
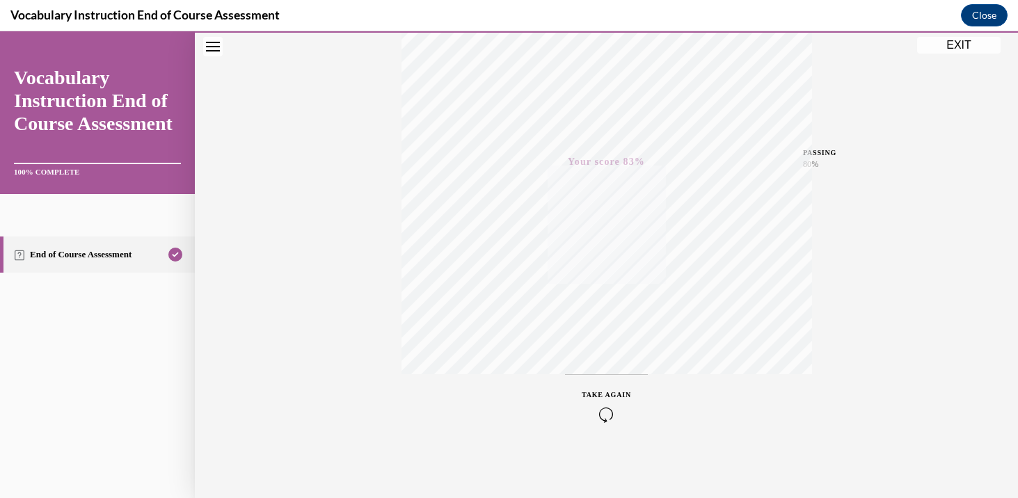
scroll to position [246, 0]
click at [955, 45] on button "EXIT" at bounding box center [959, 45] width 84 height 17
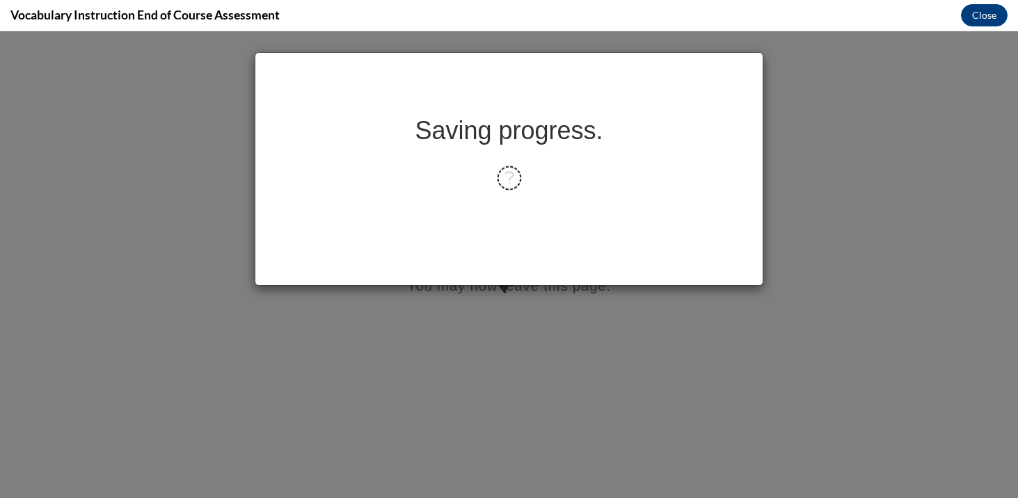
scroll to position [0, 0]
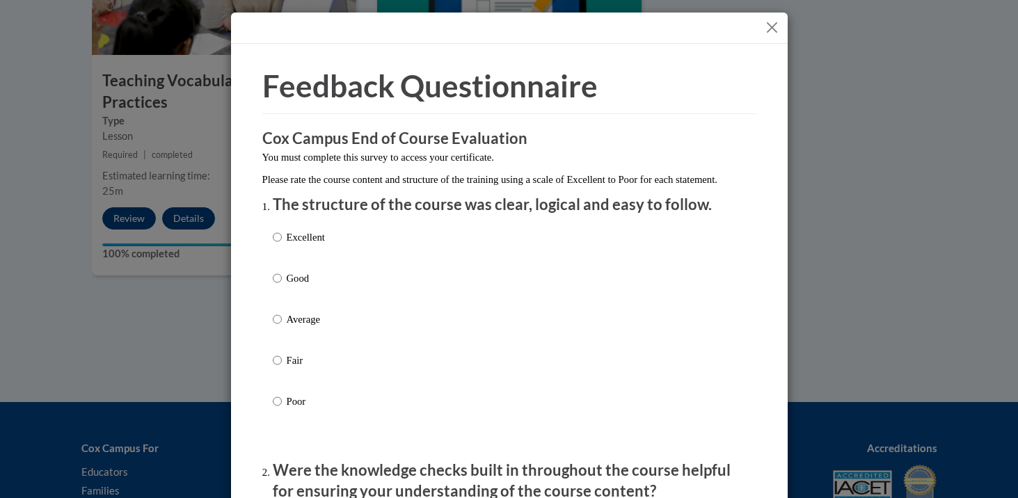
click at [775, 22] on button "Close" at bounding box center [771, 27] width 17 height 17
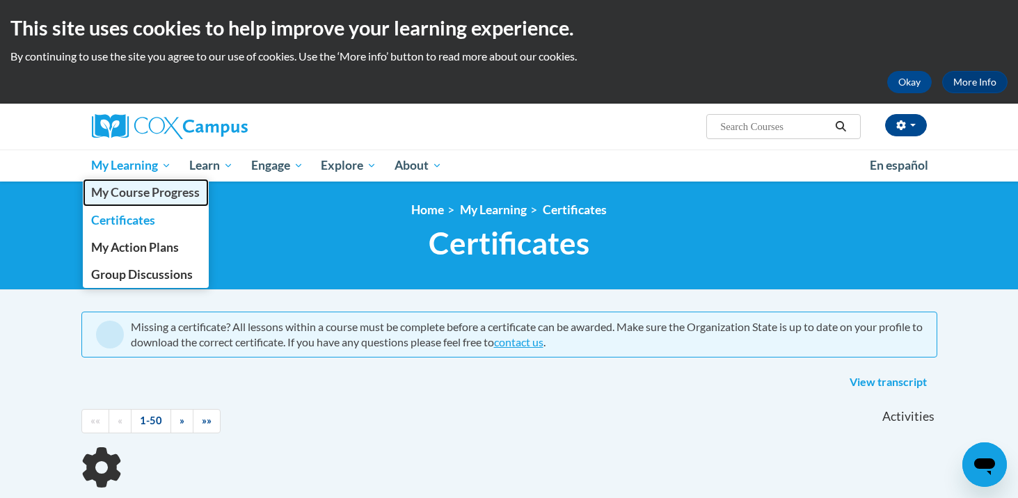
click at [156, 191] on span "My Course Progress" at bounding box center [145, 192] width 109 height 15
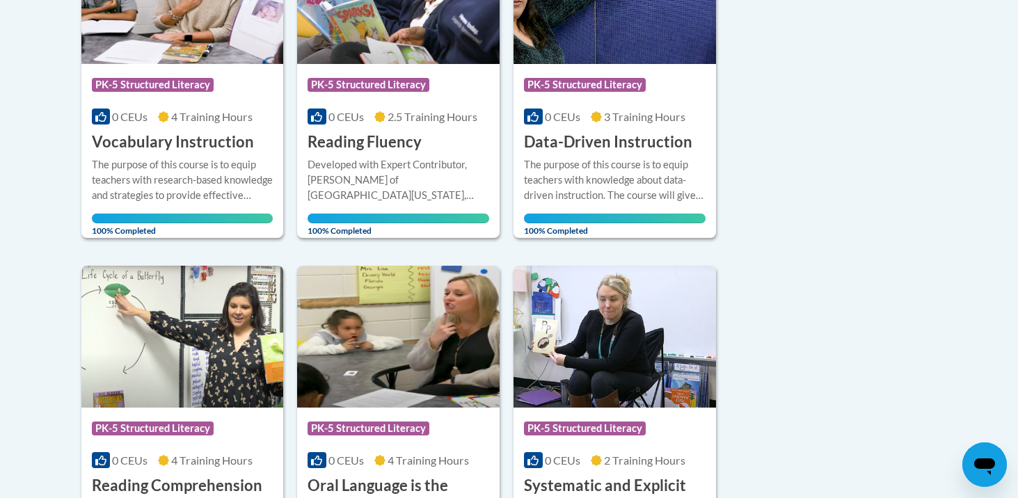
scroll to position [315, 0]
